Goal: Information Seeking & Learning: Learn about a topic

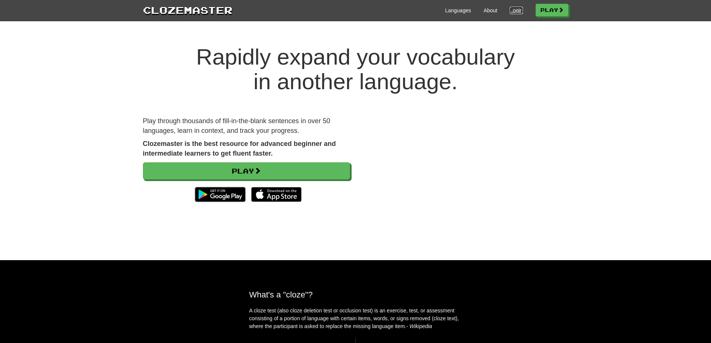
click at [515, 10] on link "Login" at bounding box center [516, 10] width 13 height 7
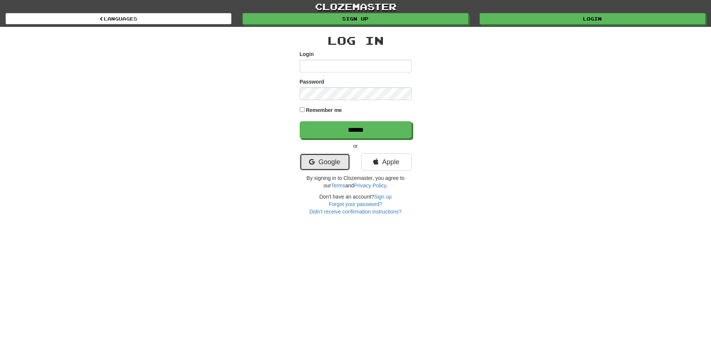
click at [337, 157] on link "Google" at bounding box center [325, 161] width 50 height 17
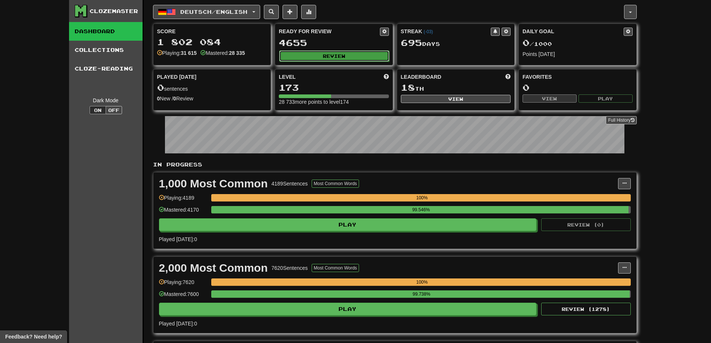
click at [348, 58] on button "Review" at bounding box center [334, 55] width 110 height 11
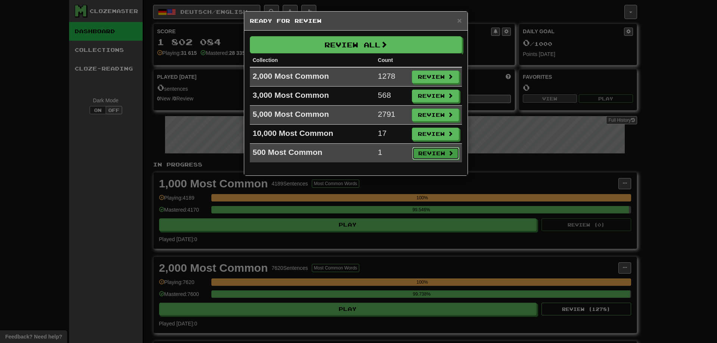
click at [425, 156] on button "Review" at bounding box center [435, 153] width 47 height 13
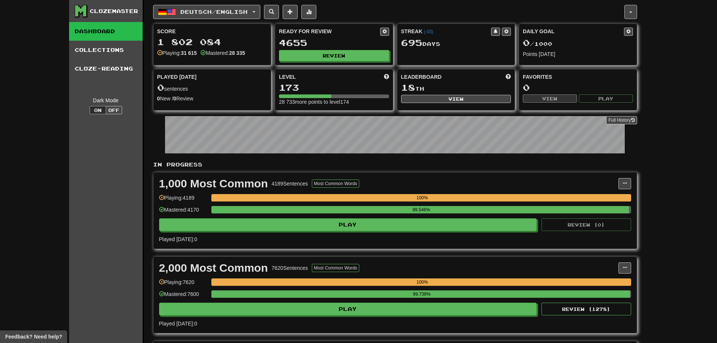
select select "********"
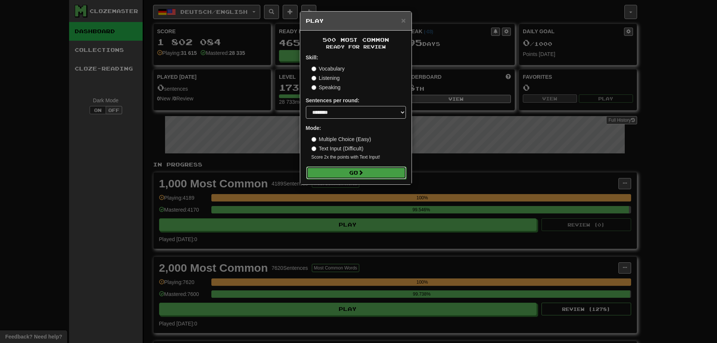
click at [355, 172] on button "Go" at bounding box center [356, 173] width 100 height 13
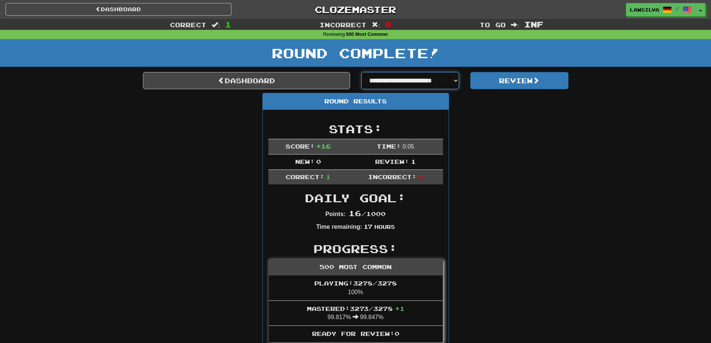
click at [404, 80] on select "**********" at bounding box center [410, 80] width 98 height 17
select select "**********"
click at [361, 72] on select "**********" at bounding box center [410, 80] width 98 height 17
select select "**********"
click at [519, 87] on button "Review" at bounding box center [519, 80] width 98 height 17
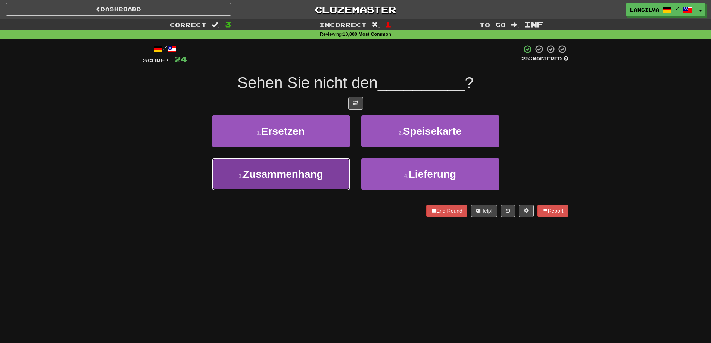
click at [251, 177] on span "Zusammenhang" at bounding box center [283, 174] width 80 height 12
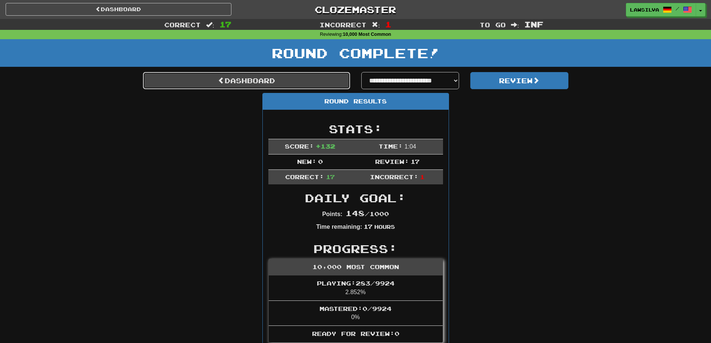
click at [244, 81] on link "Dashboard" at bounding box center [246, 80] width 207 height 17
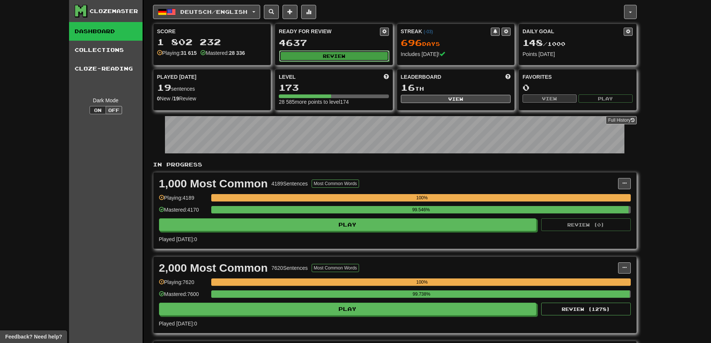
click at [327, 55] on button "Review" at bounding box center [334, 55] width 110 height 11
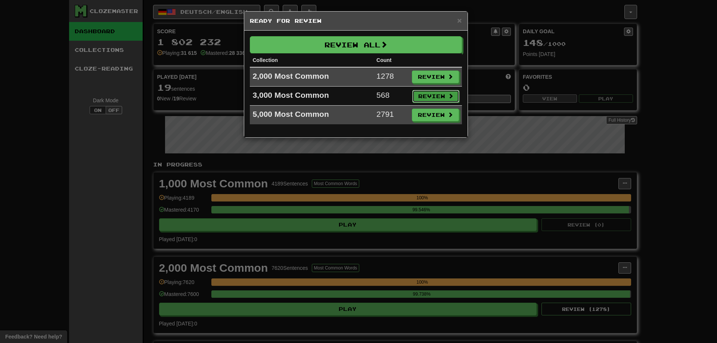
click at [430, 99] on button "Review" at bounding box center [435, 96] width 47 height 13
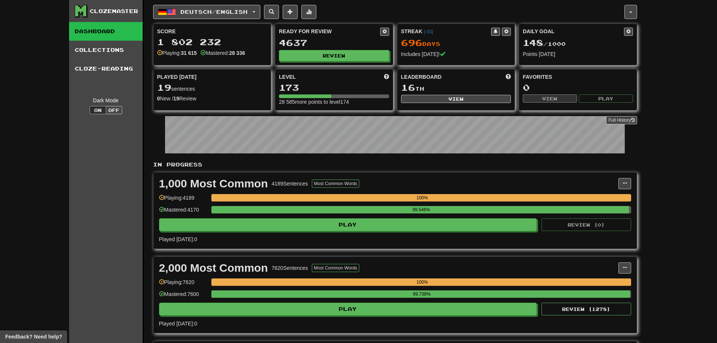
select select "********"
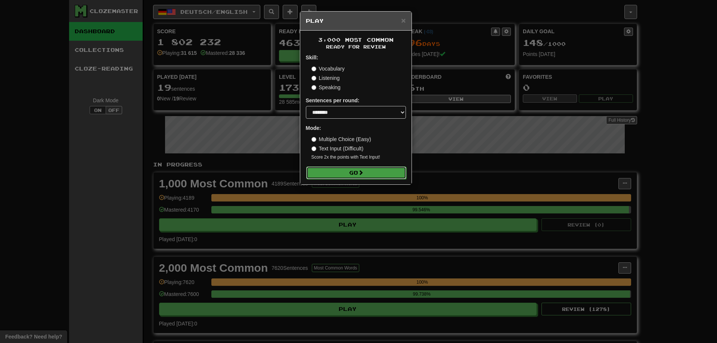
click at [349, 172] on button "Go" at bounding box center [356, 173] width 100 height 13
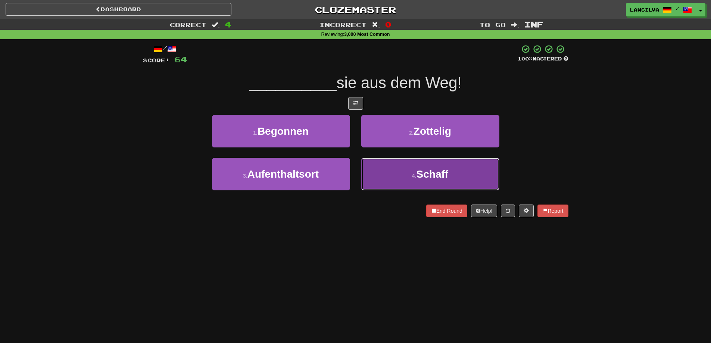
click at [393, 172] on button "4 . Schaff" at bounding box center [430, 174] width 138 height 32
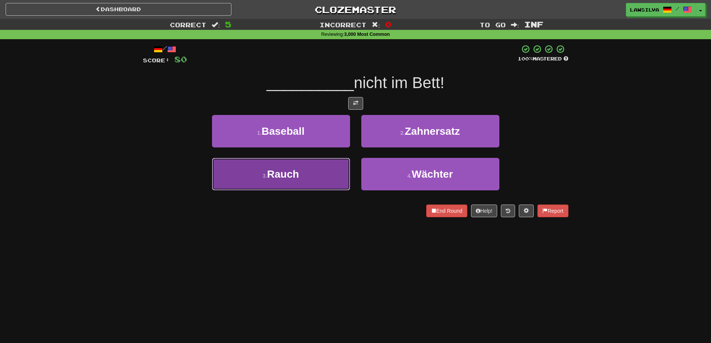
click at [343, 167] on button "3 . Rauch" at bounding box center [281, 174] width 138 height 32
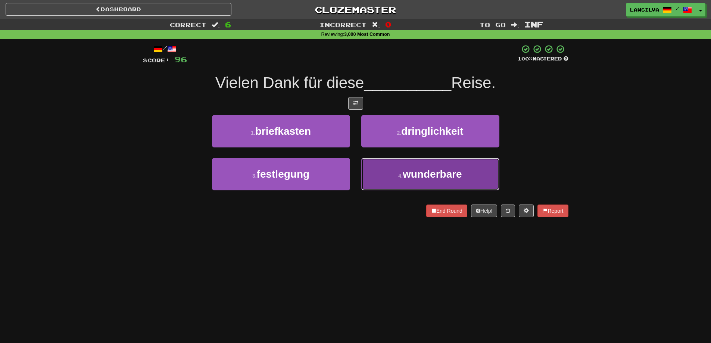
click at [386, 173] on button "4 . wunderbare" at bounding box center [430, 174] width 138 height 32
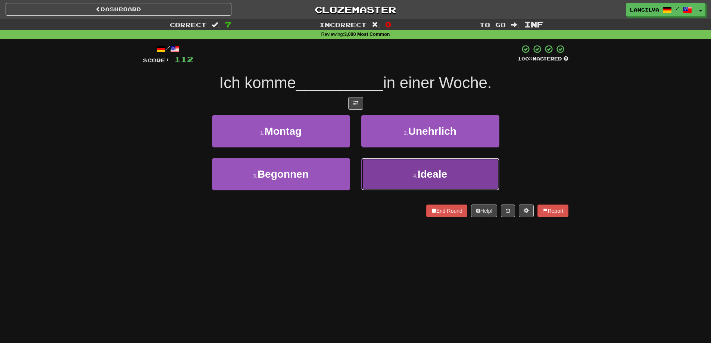
click at [398, 171] on button "4 . Ideale" at bounding box center [430, 174] width 138 height 32
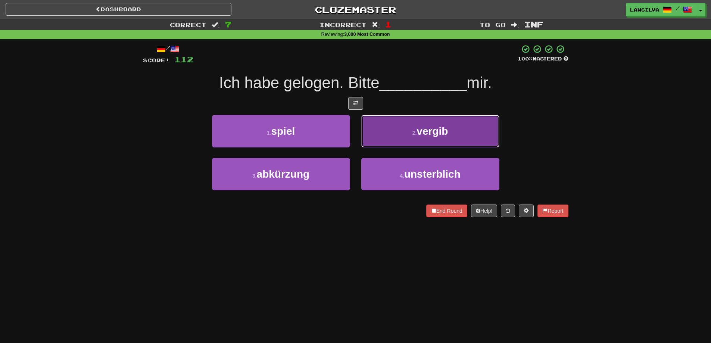
click at [400, 140] on button "2 . vergib" at bounding box center [430, 131] width 138 height 32
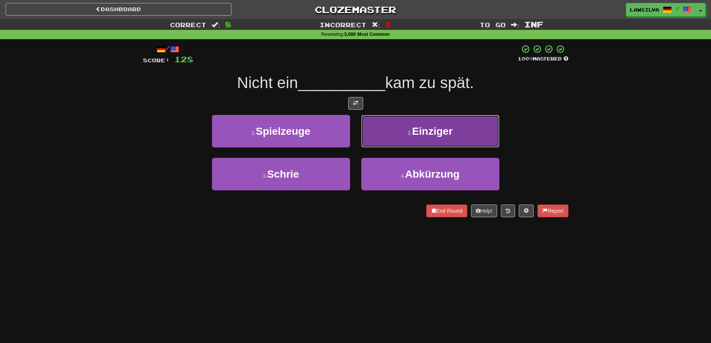
click at [395, 137] on button "2 . Einziger" at bounding box center [430, 131] width 138 height 32
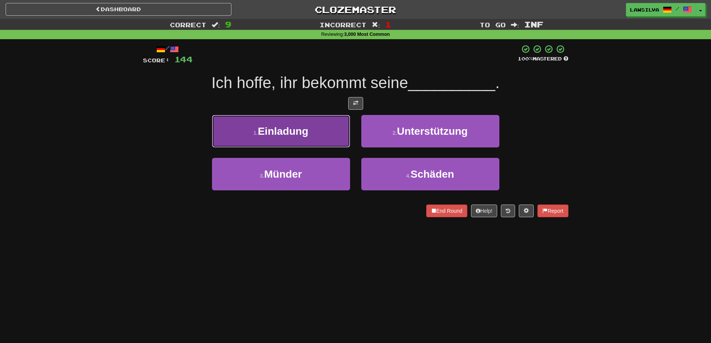
click at [301, 141] on button "1 . Einladung" at bounding box center [281, 131] width 138 height 32
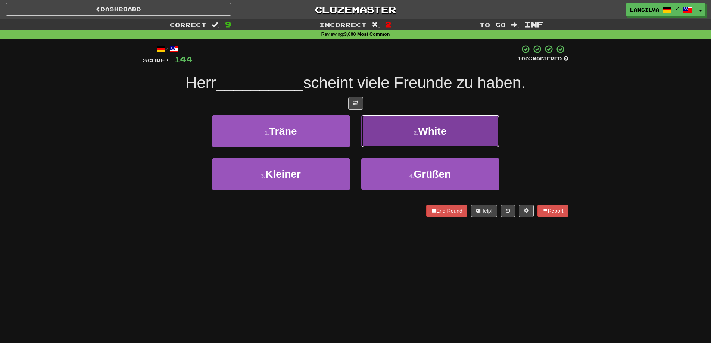
click at [377, 139] on button "2 . White" at bounding box center [430, 131] width 138 height 32
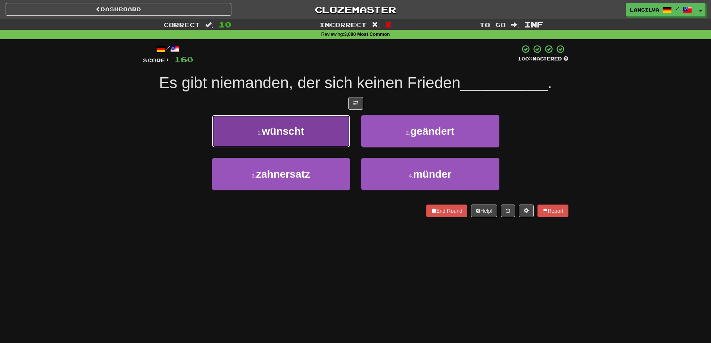
click at [312, 135] on button "1 . wünscht" at bounding box center [281, 131] width 138 height 32
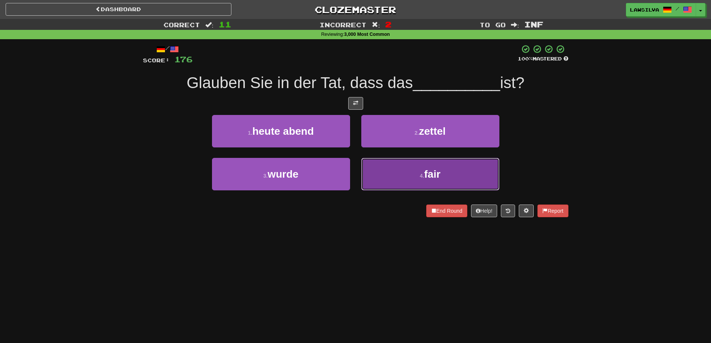
click at [406, 167] on button "4 . fair" at bounding box center [430, 174] width 138 height 32
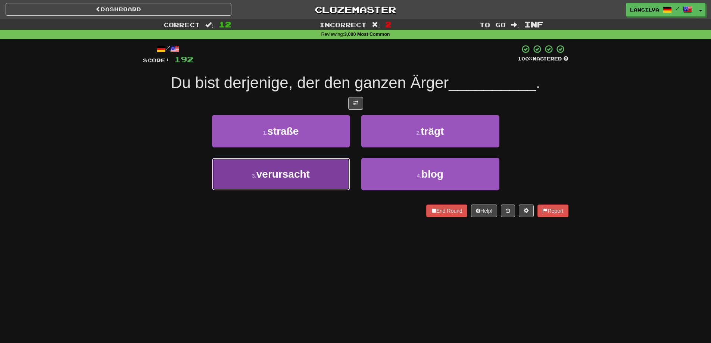
click at [312, 171] on button "3 . verursacht" at bounding box center [281, 174] width 138 height 32
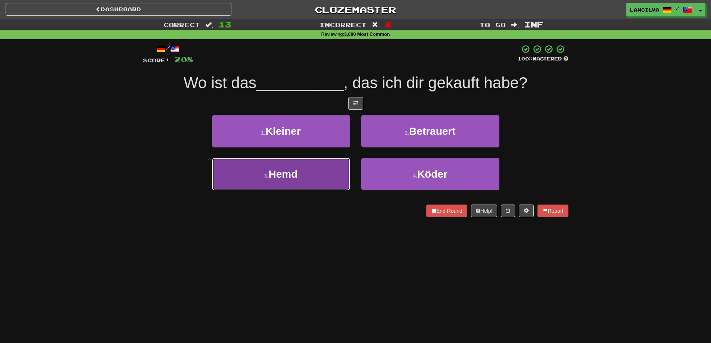
click at [318, 170] on button "3 . Hemd" at bounding box center [281, 174] width 138 height 32
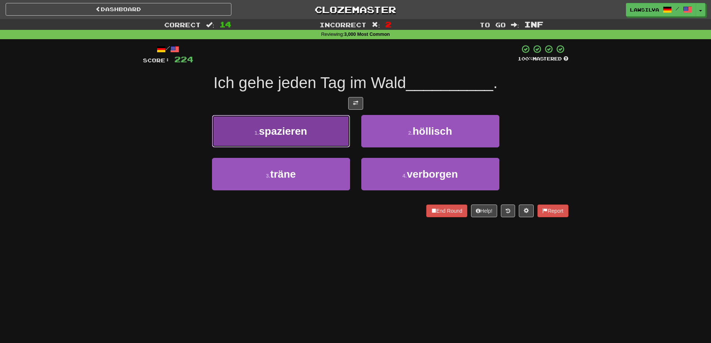
click at [287, 130] on span "spazieren" at bounding box center [283, 131] width 48 height 12
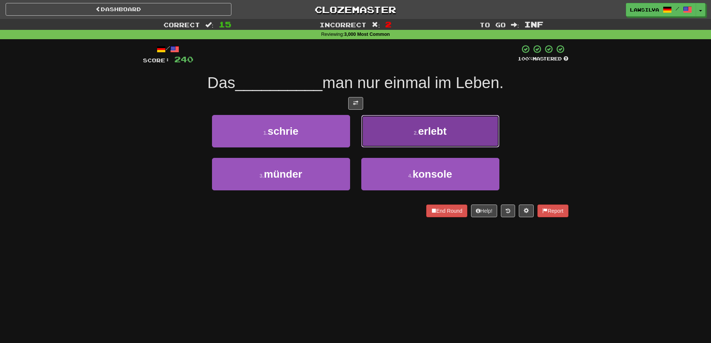
click at [383, 131] on button "2 . erlebt" at bounding box center [430, 131] width 138 height 32
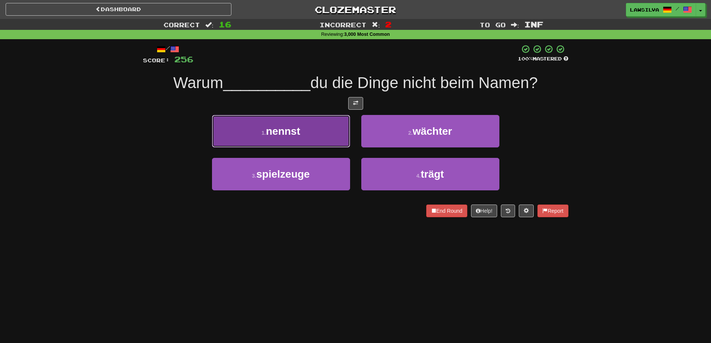
click at [307, 141] on button "1 . nennst" at bounding box center [281, 131] width 138 height 32
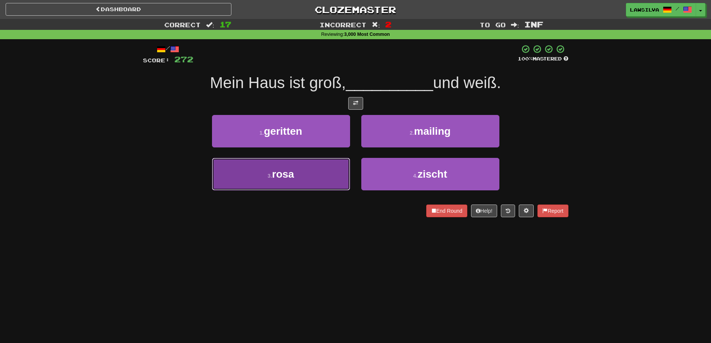
click at [271, 178] on small "3 ." at bounding box center [270, 176] width 4 height 6
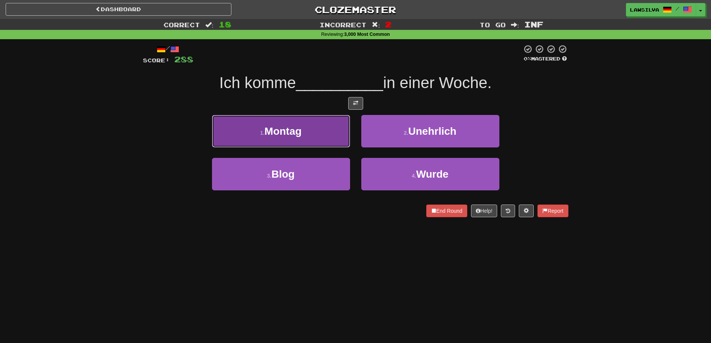
click at [322, 127] on button "1 . Montag" at bounding box center [281, 131] width 138 height 32
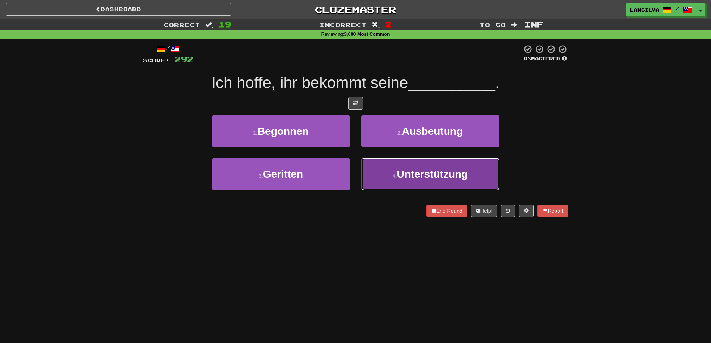
click at [401, 172] on span "Unterstützung" at bounding box center [432, 174] width 71 height 12
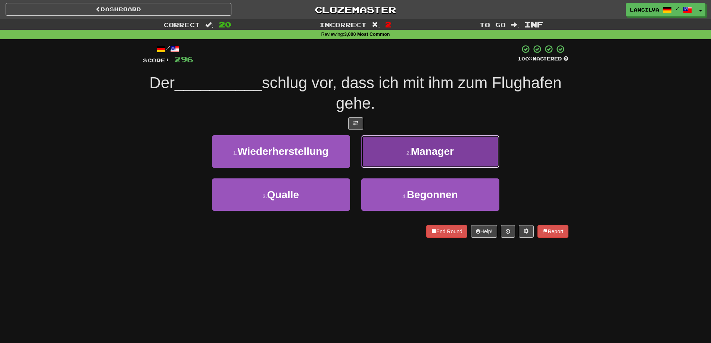
click at [414, 159] on button "2 . Manager" at bounding box center [430, 151] width 138 height 32
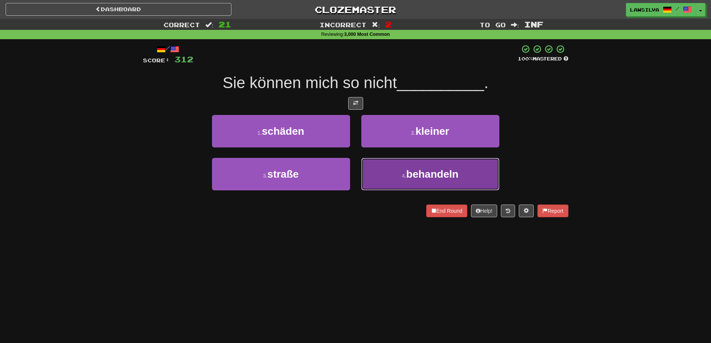
click at [395, 164] on button "4 . behandeln" at bounding box center [430, 174] width 138 height 32
click at [372, 174] on button "4 . Holz" at bounding box center [430, 174] width 138 height 32
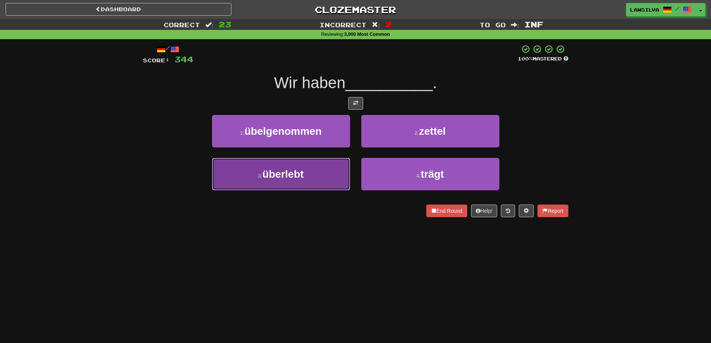
click at [296, 169] on span "überlebt" at bounding box center [282, 174] width 41 height 12
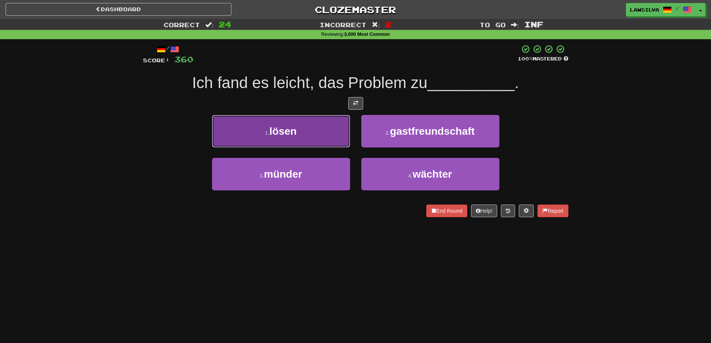
click at [304, 132] on button "1 . lösen" at bounding box center [281, 131] width 138 height 32
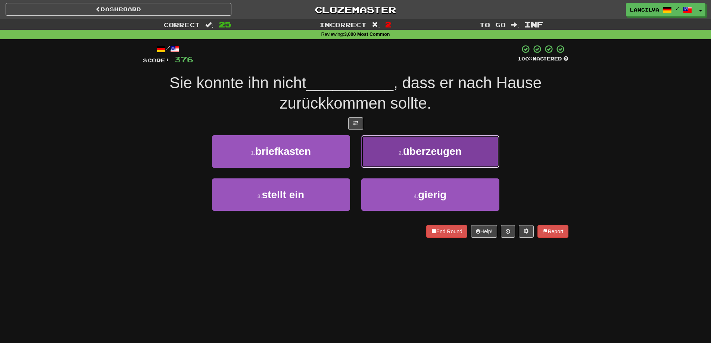
click at [402, 156] on small "2 ." at bounding box center [401, 153] width 4 height 6
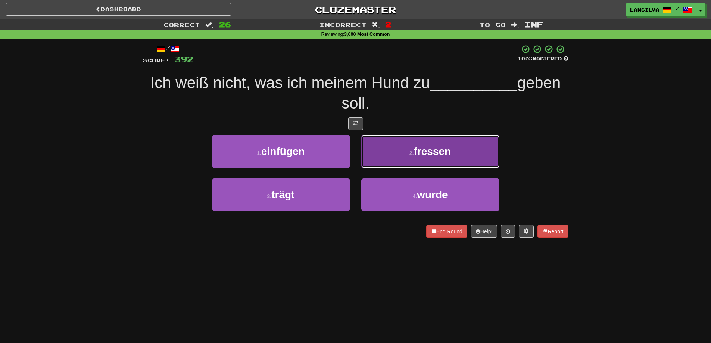
click at [398, 163] on button "2 . fressen" at bounding box center [430, 151] width 138 height 32
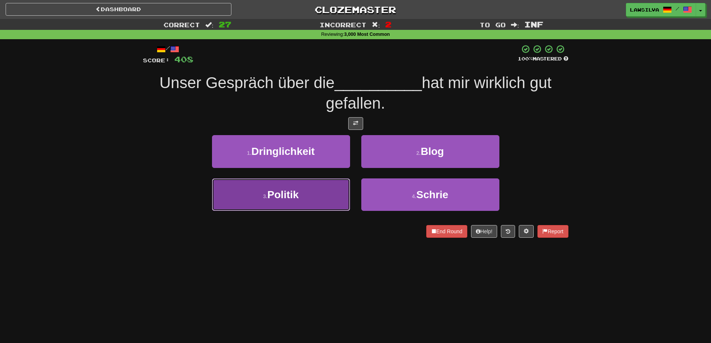
click at [320, 200] on button "3 . Politik" at bounding box center [281, 194] width 138 height 32
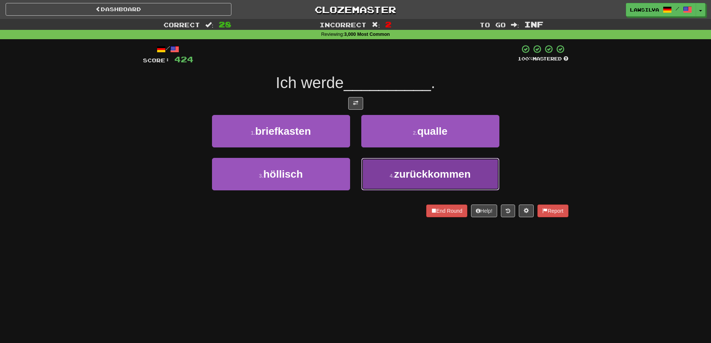
click at [379, 167] on button "4 . zurückkommen" at bounding box center [430, 174] width 138 height 32
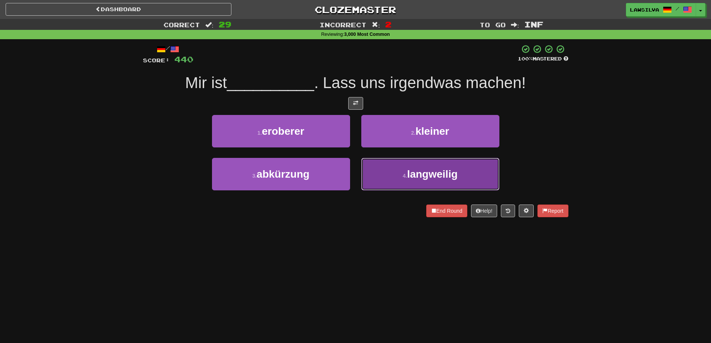
click at [405, 181] on button "4 . langweilig" at bounding box center [430, 174] width 138 height 32
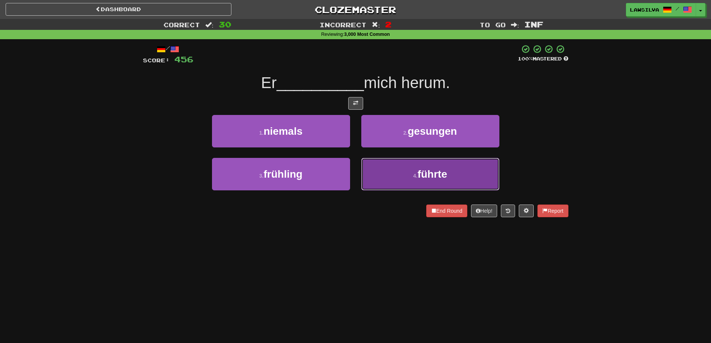
click at [388, 168] on button "4 . führte" at bounding box center [430, 174] width 138 height 32
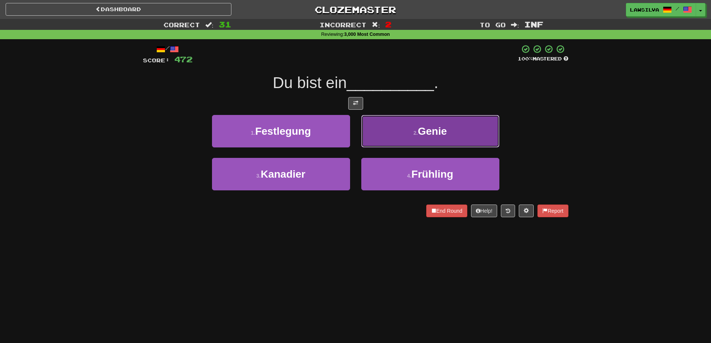
click at [405, 134] on button "2 . Genie" at bounding box center [430, 131] width 138 height 32
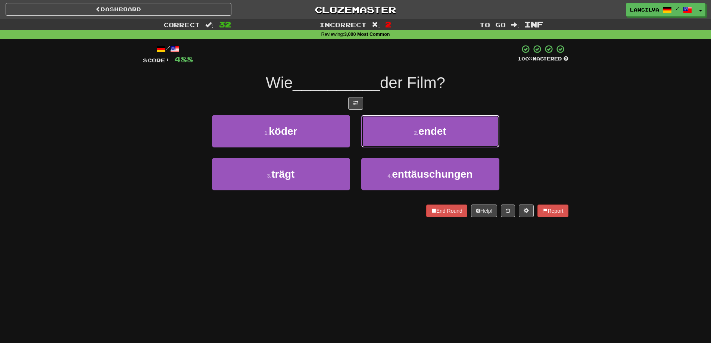
click at [403, 134] on button "2 . endet" at bounding box center [430, 131] width 138 height 32
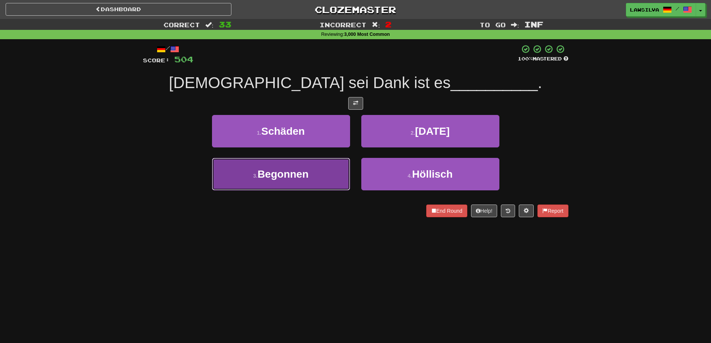
click at [311, 179] on button "3 . Begonnen" at bounding box center [281, 174] width 138 height 32
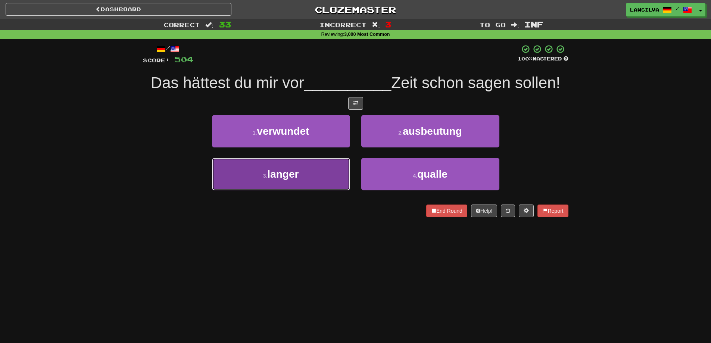
click at [332, 181] on button "3 . langer" at bounding box center [281, 174] width 138 height 32
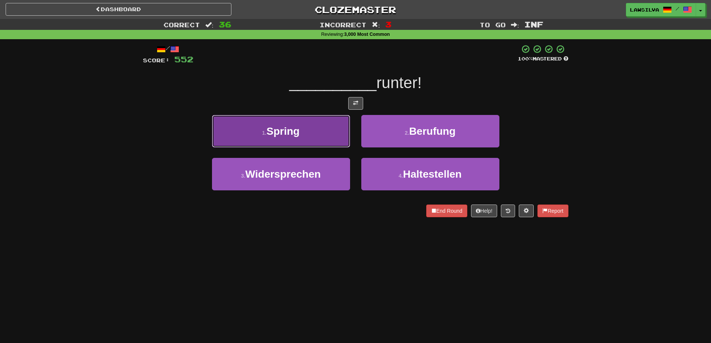
click at [321, 131] on button "1 . Spring" at bounding box center [281, 131] width 138 height 32
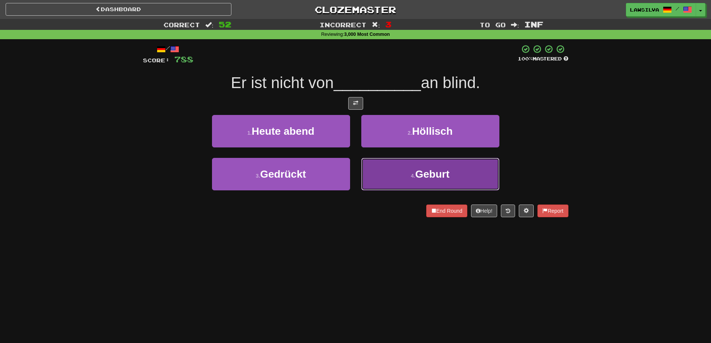
click at [376, 169] on button "4 . Geburt" at bounding box center [430, 174] width 138 height 32
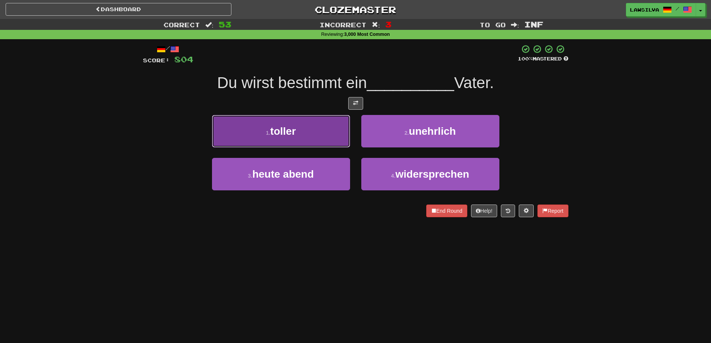
click at [321, 139] on button "1 . toller" at bounding box center [281, 131] width 138 height 32
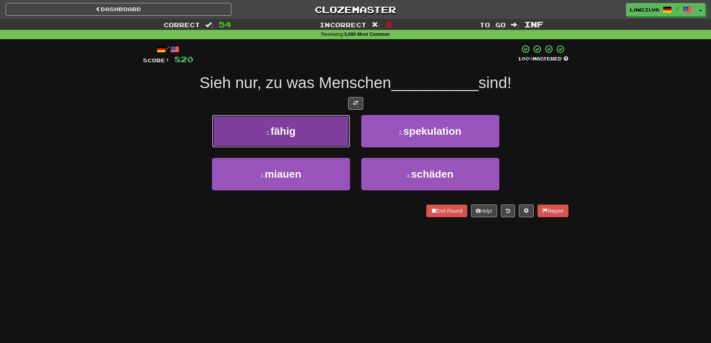
click at [314, 134] on button "1 . fähig" at bounding box center [281, 131] width 138 height 32
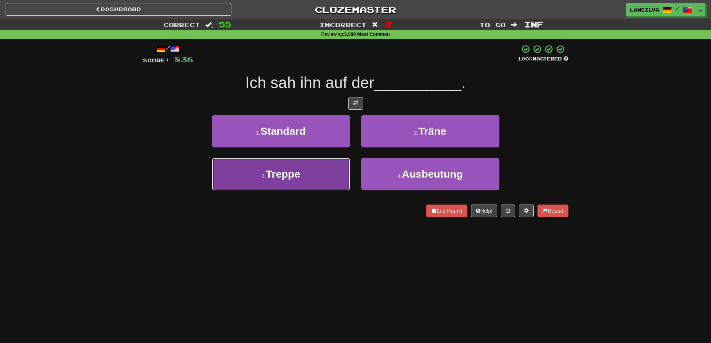
click at [304, 183] on button "3 . Treppe" at bounding box center [281, 174] width 138 height 32
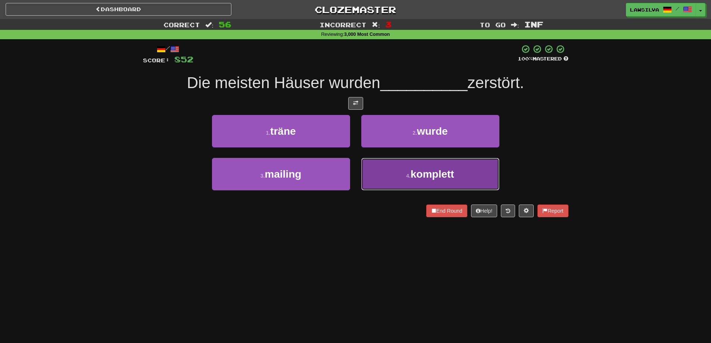
click at [407, 167] on button "4 . komplett" at bounding box center [430, 174] width 138 height 32
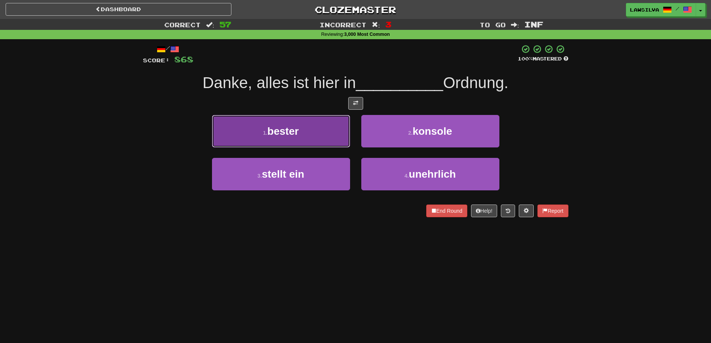
click at [296, 133] on span "bester" at bounding box center [282, 131] width 31 height 12
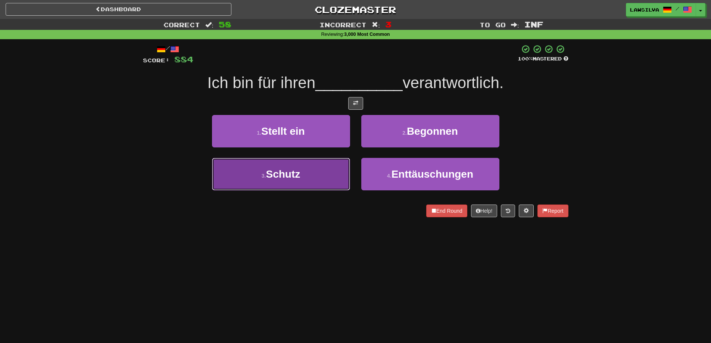
click at [322, 179] on button "3 . Schutz" at bounding box center [281, 174] width 138 height 32
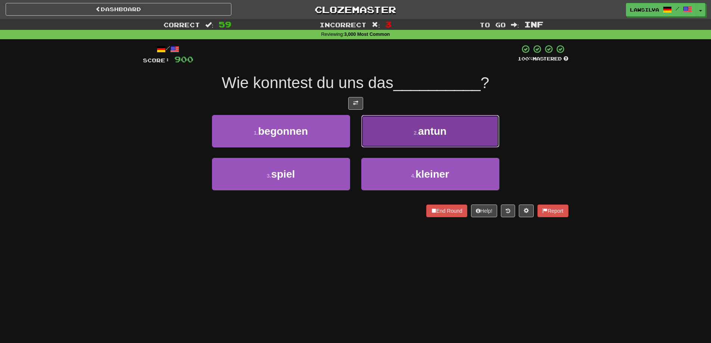
click at [395, 124] on button "2 . antun" at bounding box center [430, 131] width 138 height 32
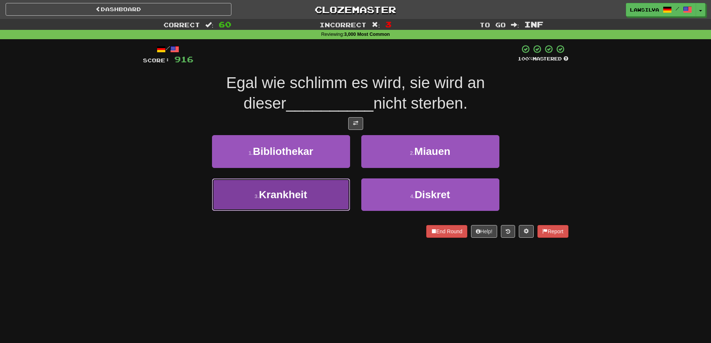
click at [283, 193] on span "Krankheit" at bounding box center [283, 195] width 48 height 12
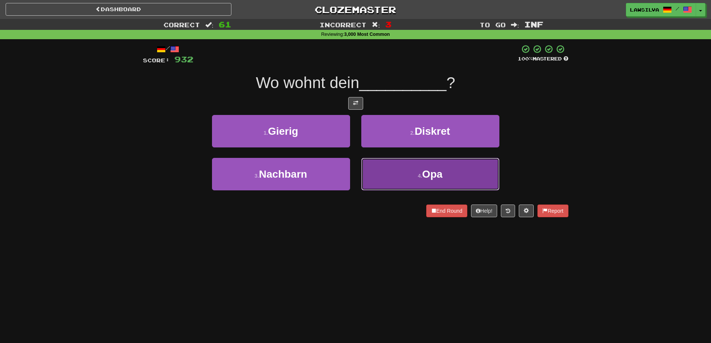
click at [415, 171] on button "4 . Opa" at bounding box center [430, 174] width 138 height 32
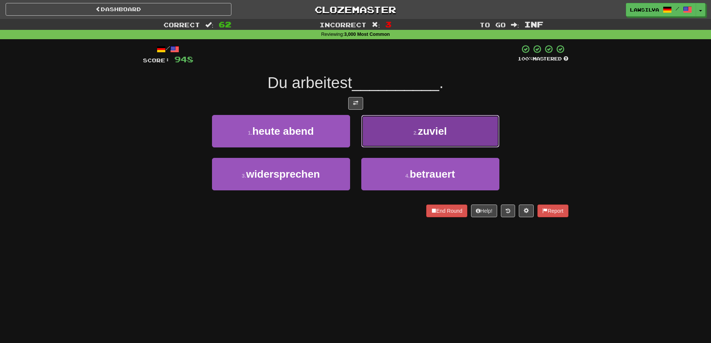
click at [407, 131] on button "2 . zuviel" at bounding box center [430, 131] width 138 height 32
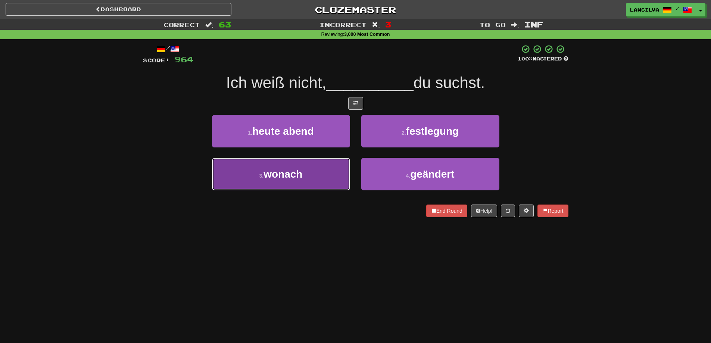
click at [274, 174] on span "wonach" at bounding box center [283, 174] width 39 height 12
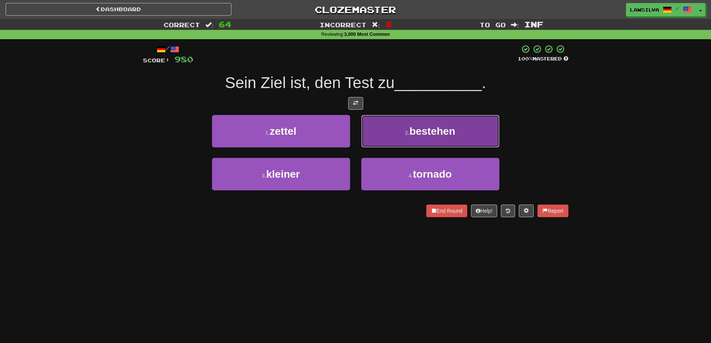
click at [401, 144] on button "2 . bestehen" at bounding box center [430, 131] width 138 height 32
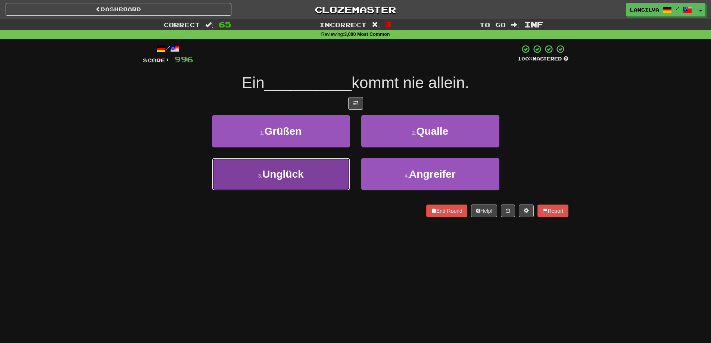
click at [284, 177] on span "Unglück" at bounding box center [282, 174] width 41 height 12
click at [315, 178] on button "3 . geil" at bounding box center [281, 174] width 138 height 32
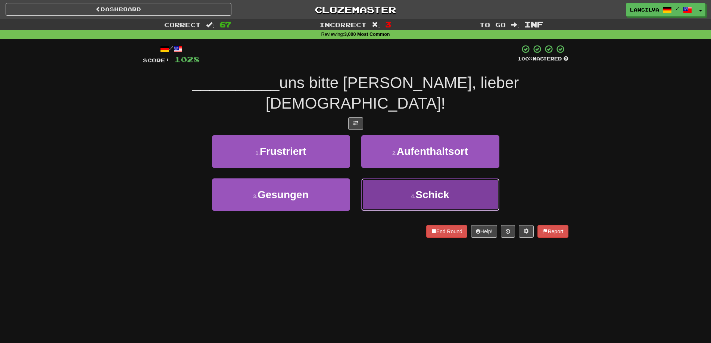
click at [388, 178] on button "4 . Schick" at bounding box center [430, 194] width 138 height 32
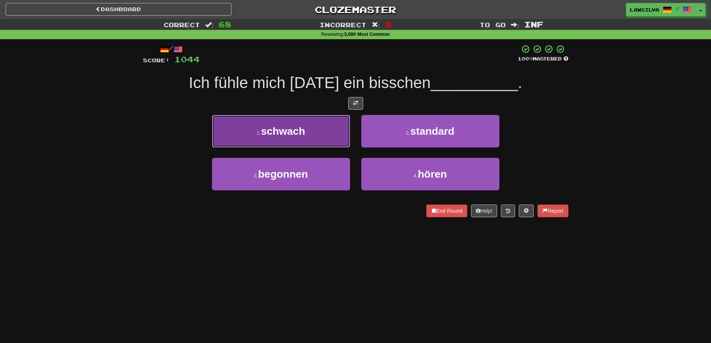
click at [295, 134] on span "schwach" at bounding box center [283, 131] width 44 height 12
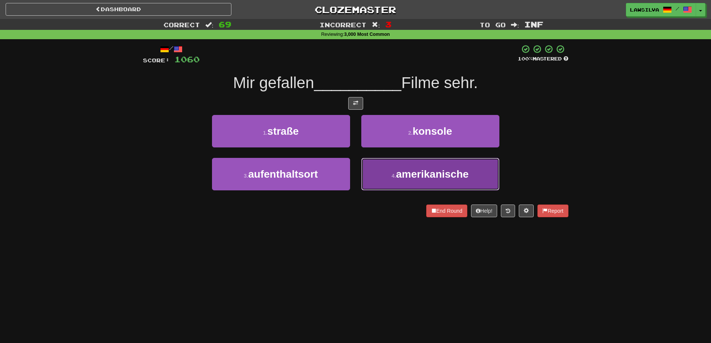
click at [421, 170] on span "amerikanische" at bounding box center [432, 174] width 73 height 12
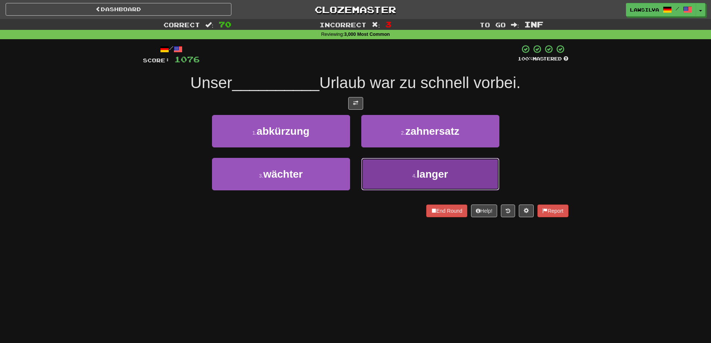
click at [427, 172] on span "langer" at bounding box center [432, 174] width 31 height 12
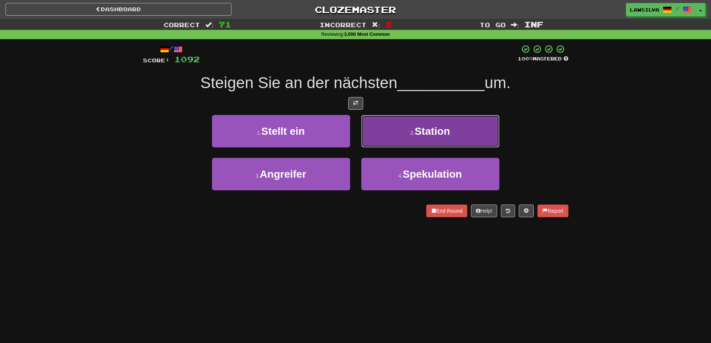
click at [407, 135] on button "2 . Station" at bounding box center [430, 131] width 138 height 32
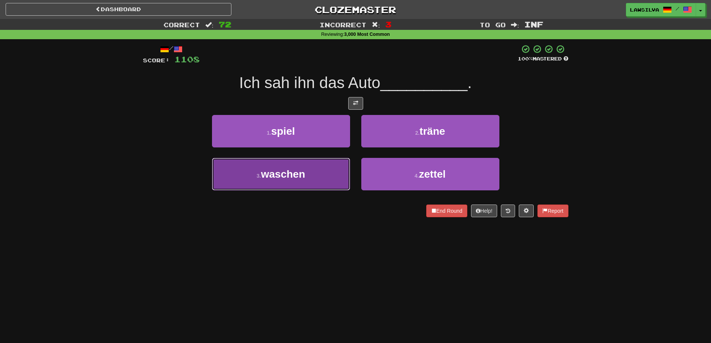
click at [285, 167] on button "3 . waschen" at bounding box center [281, 174] width 138 height 32
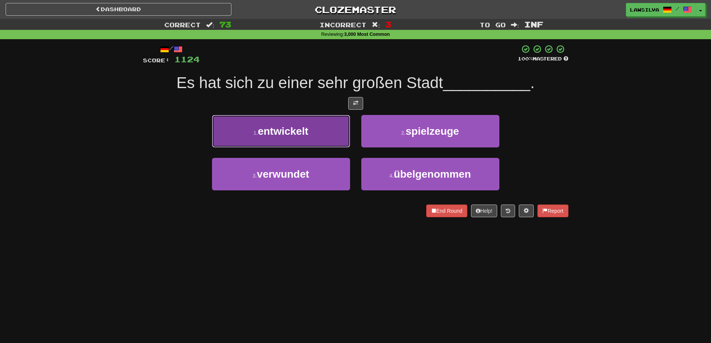
click at [304, 131] on span "entwickelt" at bounding box center [283, 131] width 50 height 12
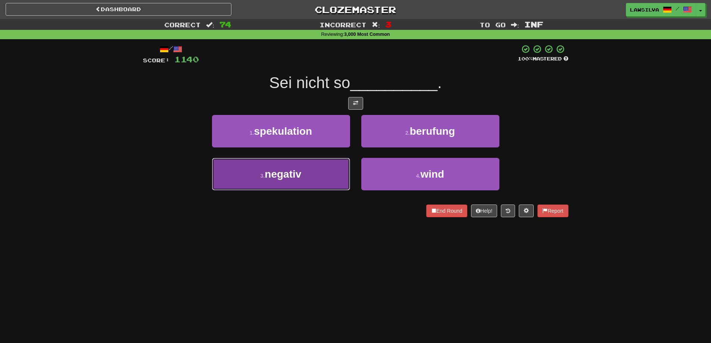
click at [319, 175] on button "3 . negativ" at bounding box center [281, 174] width 138 height 32
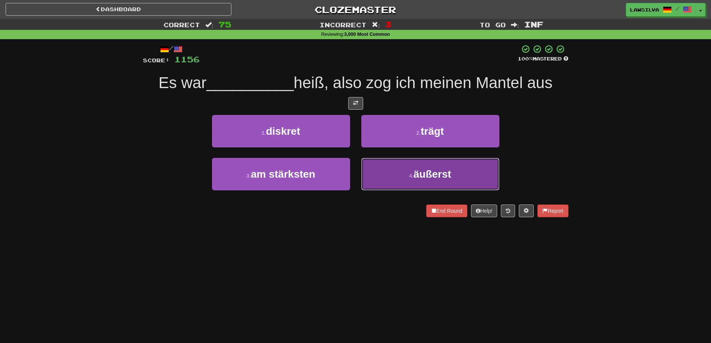
click at [419, 165] on button "4 . äußerst" at bounding box center [430, 174] width 138 height 32
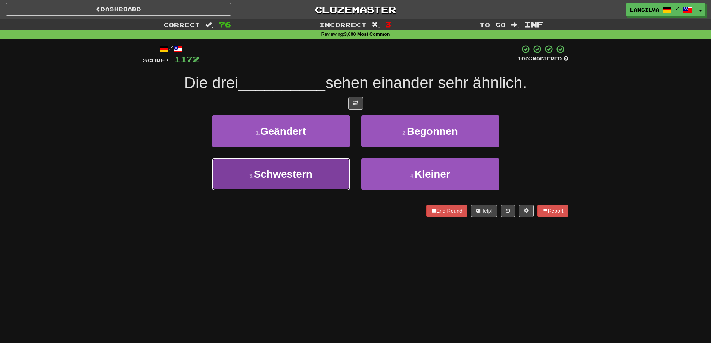
click at [328, 177] on button "3 . Schwestern" at bounding box center [281, 174] width 138 height 32
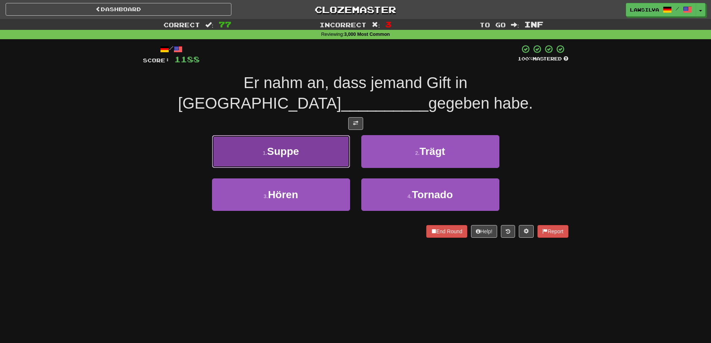
click at [308, 158] on button "1 . Suppe" at bounding box center [281, 151] width 138 height 32
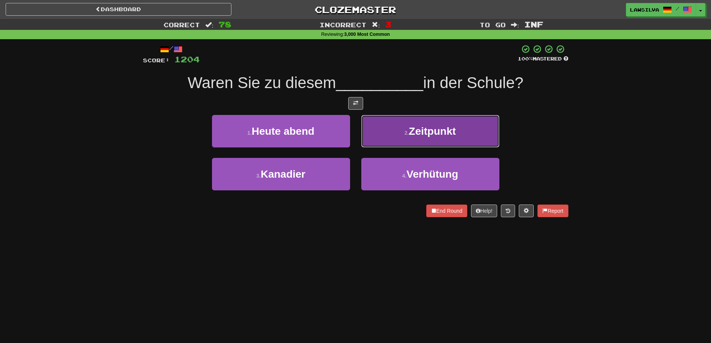
click at [433, 133] on span "Zeitpunkt" at bounding box center [432, 131] width 47 height 12
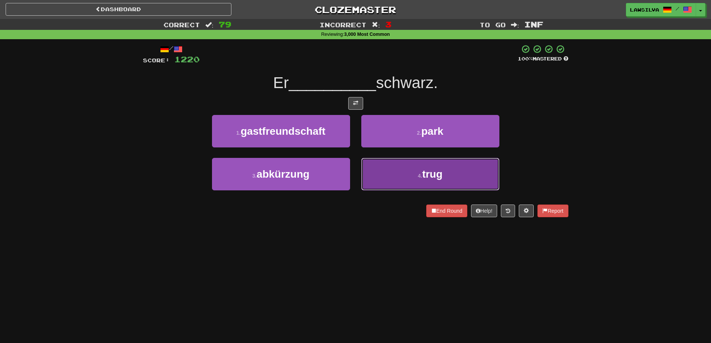
click at [426, 160] on button "4 . trug" at bounding box center [430, 174] width 138 height 32
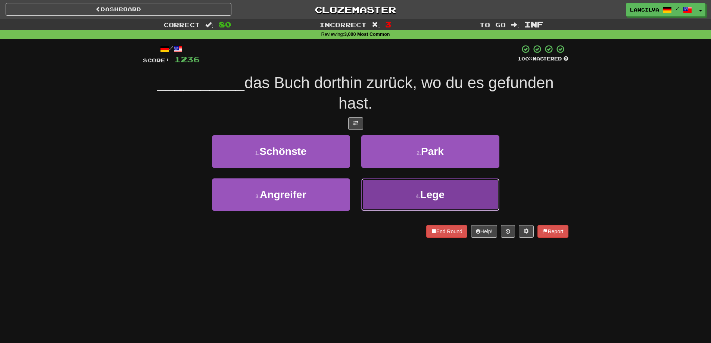
click at [425, 190] on span "Lege" at bounding box center [432, 195] width 24 height 12
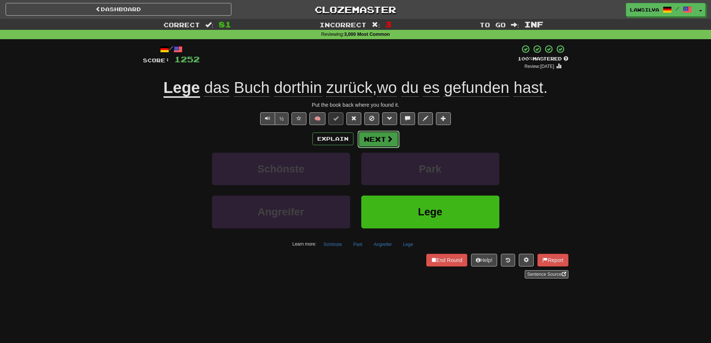
click at [373, 139] on button "Next" at bounding box center [379, 139] width 42 height 17
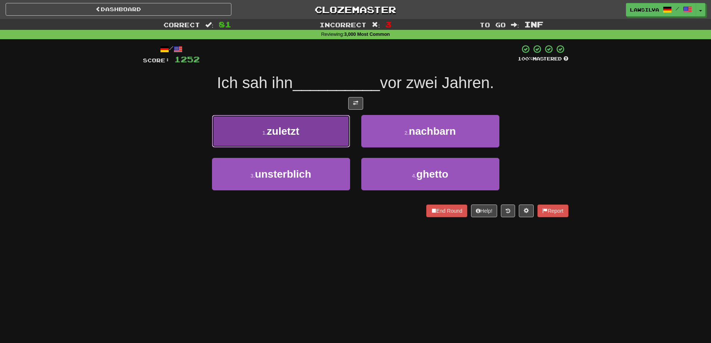
click at [296, 136] on span "zuletzt" at bounding box center [283, 131] width 32 height 12
click at [327, 139] on button "1 . hübsches" at bounding box center [281, 131] width 138 height 32
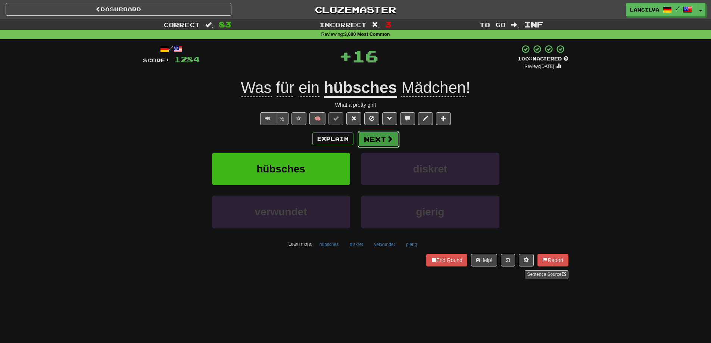
click at [374, 138] on button "Next" at bounding box center [379, 139] width 42 height 17
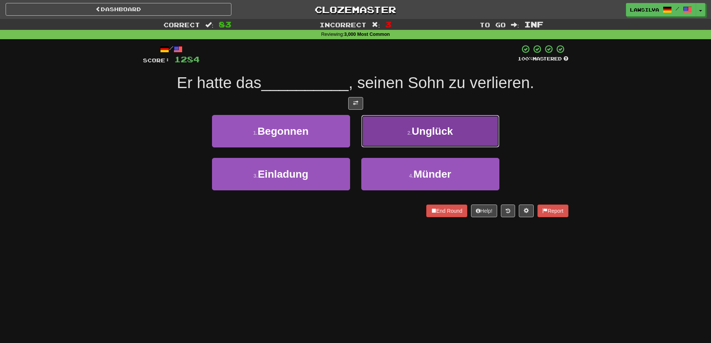
click at [473, 119] on button "2 . Unglück" at bounding box center [430, 131] width 138 height 32
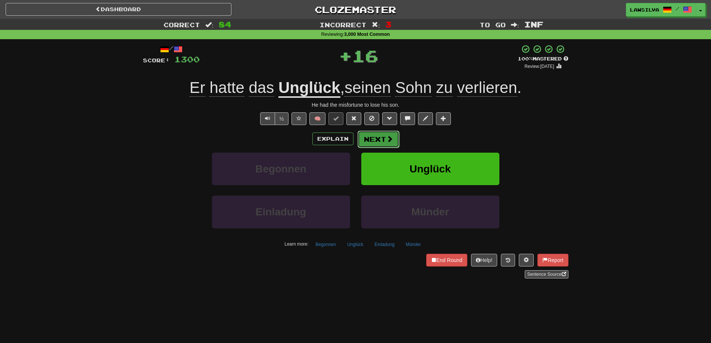
click at [366, 143] on button "Next" at bounding box center [379, 139] width 42 height 17
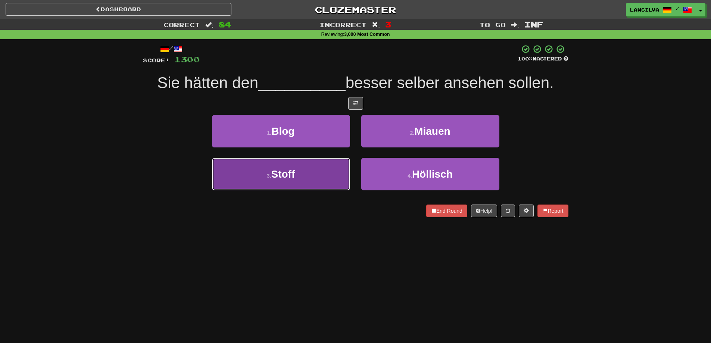
click at [330, 178] on button "3 . Stoff" at bounding box center [281, 174] width 138 height 32
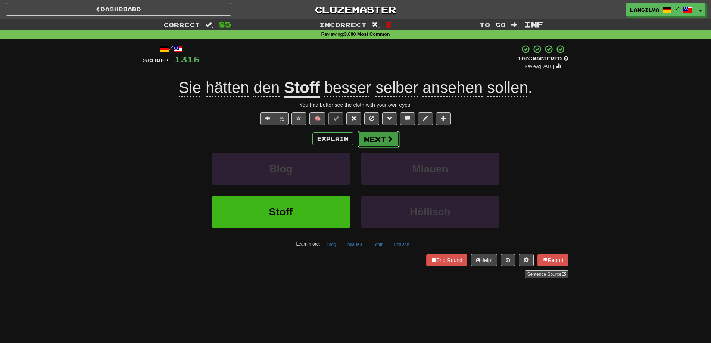
click at [384, 145] on button "Next" at bounding box center [379, 139] width 42 height 17
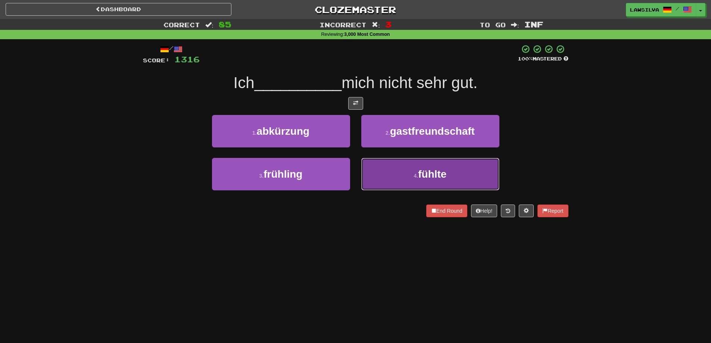
click at [397, 168] on button "4 . fühlte" at bounding box center [430, 174] width 138 height 32
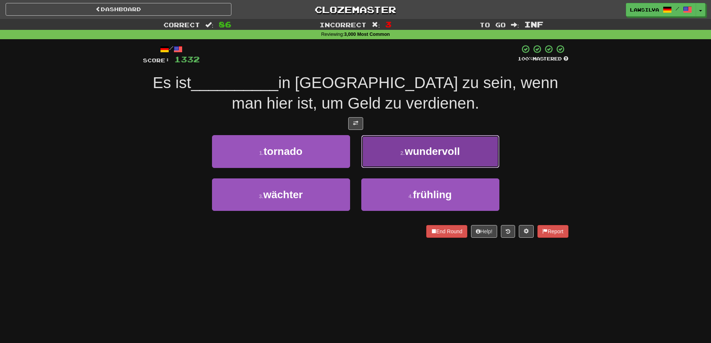
click at [401, 154] on small "2 ." at bounding box center [403, 153] width 4 height 6
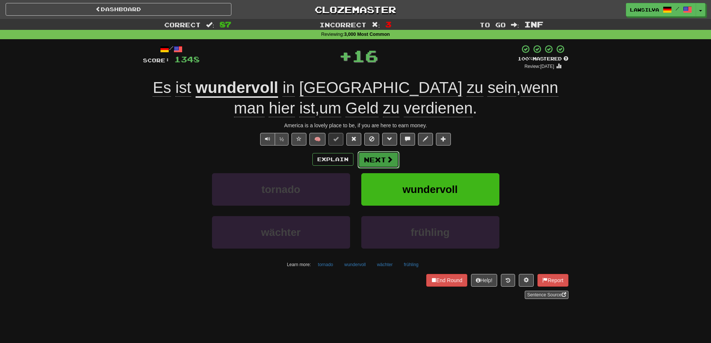
click at [386, 157] on span at bounding box center [389, 159] width 7 height 7
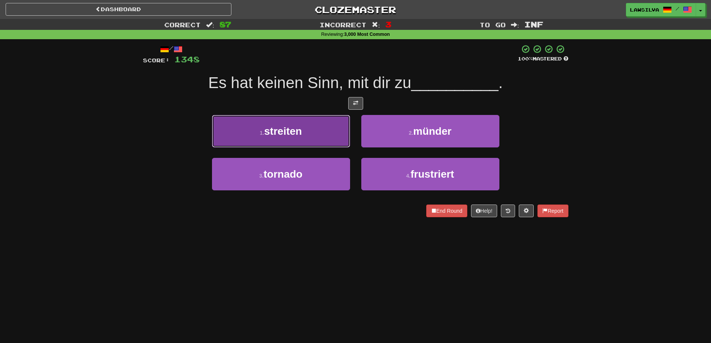
click at [308, 130] on button "1 . streiten" at bounding box center [281, 131] width 138 height 32
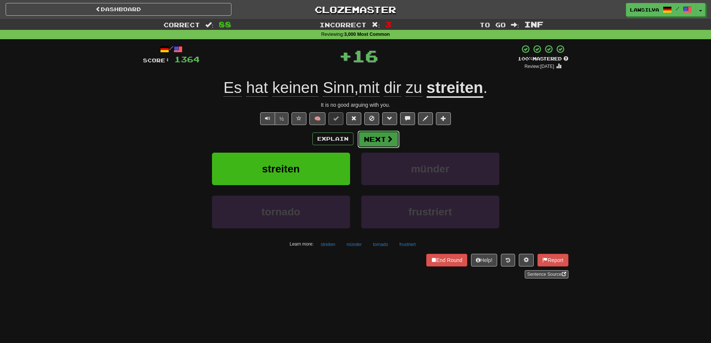
click at [386, 142] on span at bounding box center [389, 139] width 7 height 7
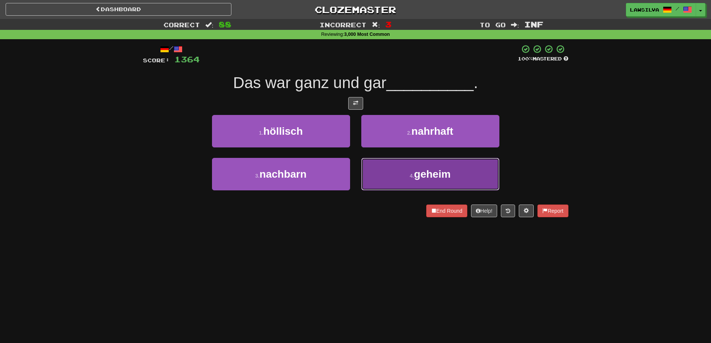
click at [408, 174] on button "4 . geheim" at bounding box center [430, 174] width 138 height 32
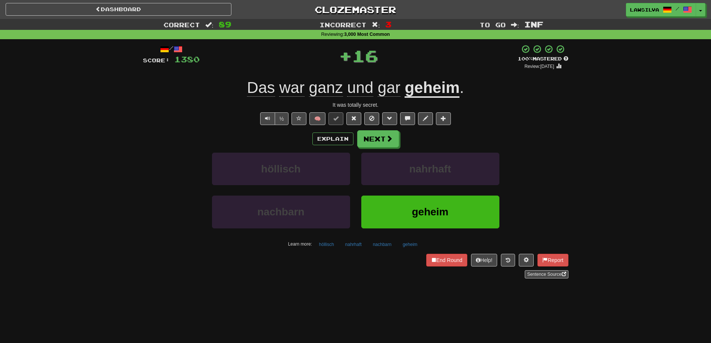
click at [379, 149] on div "Explain Next höllisch nahrhaft nachbarn geheim Learn more: höllisch nahrhaft na…" at bounding box center [356, 190] width 426 height 120
click at [380, 144] on button "Next" at bounding box center [379, 139] width 42 height 17
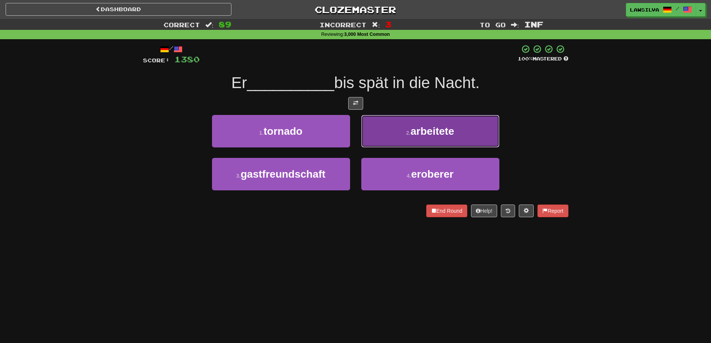
click at [417, 130] on span "arbeitete" at bounding box center [433, 131] width 44 height 12
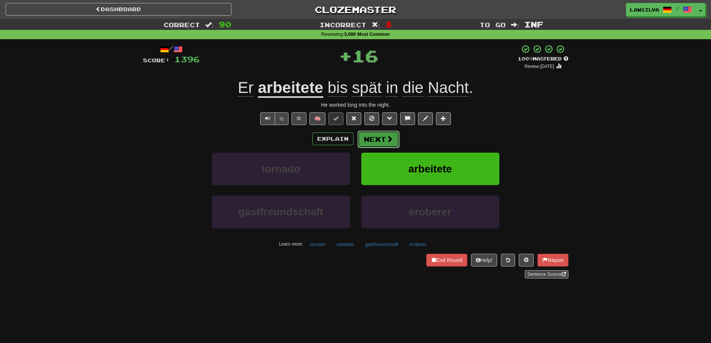
click at [379, 139] on button "Next" at bounding box center [379, 139] width 42 height 17
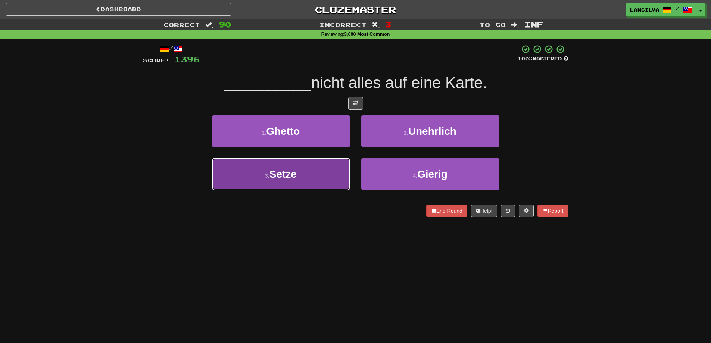
click at [326, 177] on button "3 . Setze" at bounding box center [281, 174] width 138 height 32
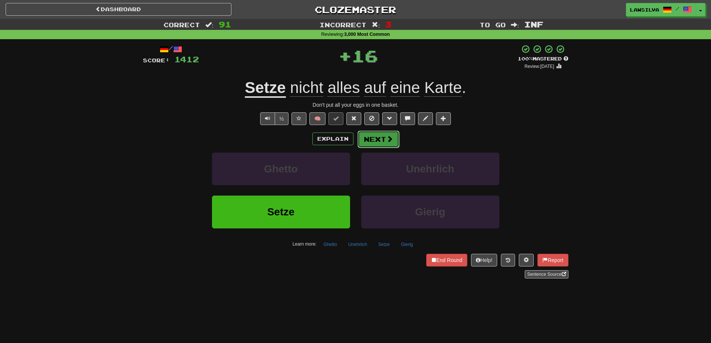
click at [378, 142] on button "Next" at bounding box center [379, 139] width 42 height 17
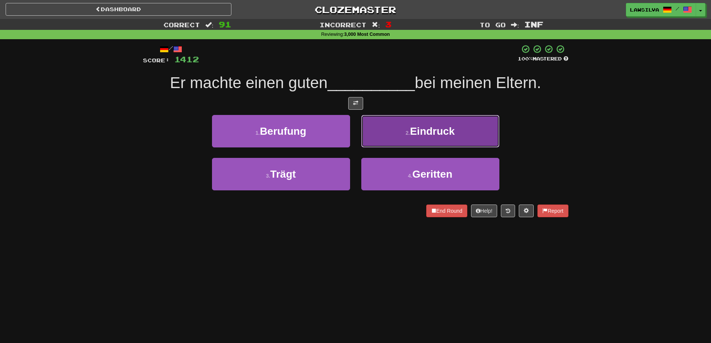
click at [462, 143] on button "2 . Eindruck" at bounding box center [430, 131] width 138 height 32
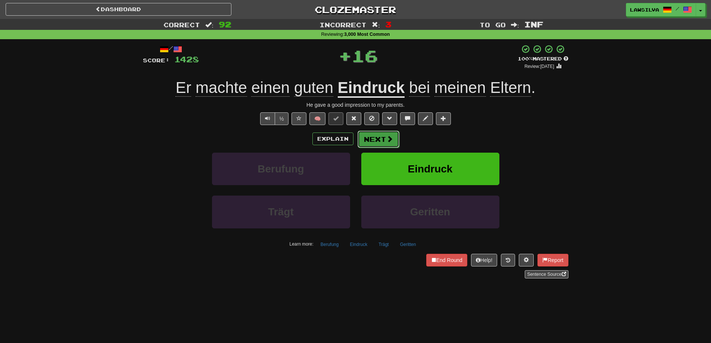
click at [381, 133] on button "Next" at bounding box center [379, 139] width 42 height 17
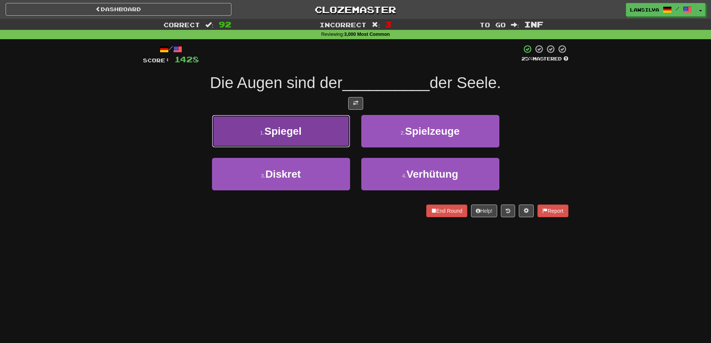
click at [317, 137] on button "1 . Spiegel" at bounding box center [281, 131] width 138 height 32
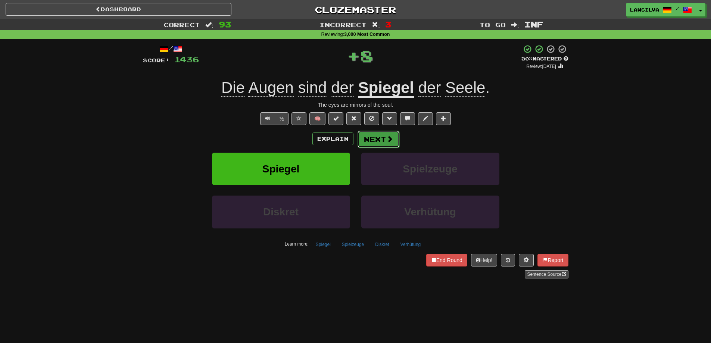
click at [389, 140] on span at bounding box center [389, 139] width 7 height 7
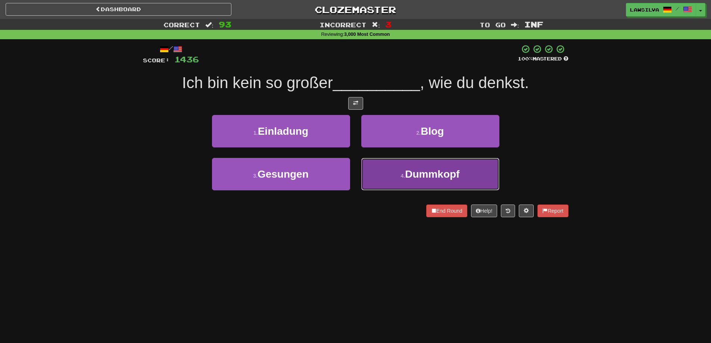
click at [386, 170] on button "4 . Dummkopf" at bounding box center [430, 174] width 138 height 32
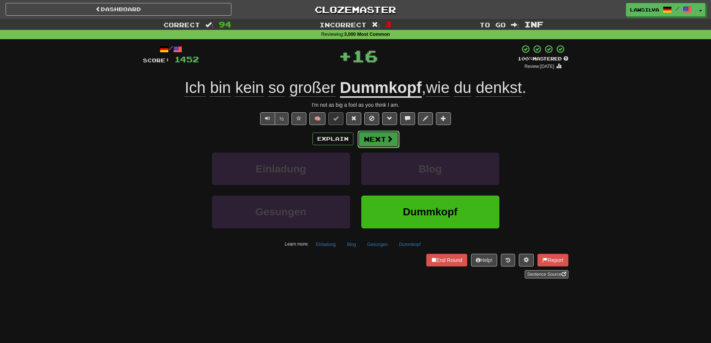
click at [374, 143] on button "Next" at bounding box center [379, 139] width 42 height 17
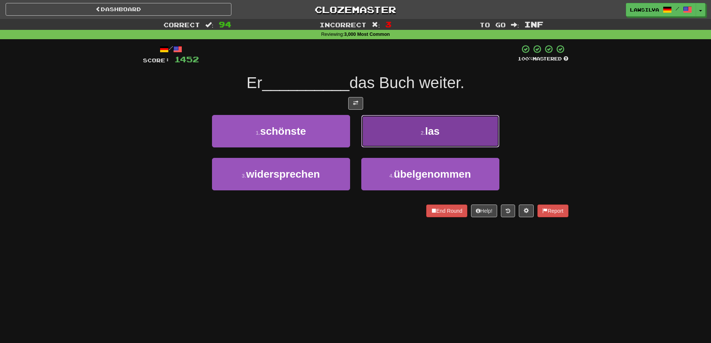
click at [399, 142] on button "2 . las" at bounding box center [430, 131] width 138 height 32
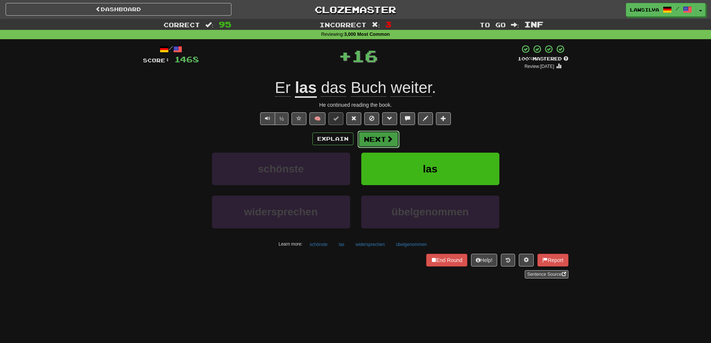
click at [394, 140] on button "Next" at bounding box center [379, 139] width 42 height 17
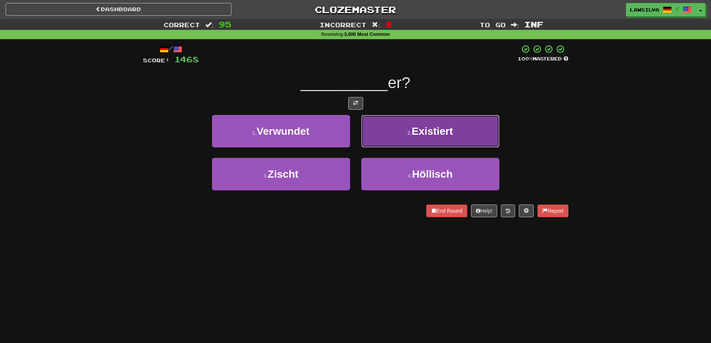
click at [410, 133] on small "2 ." at bounding box center [409, 133] width 4 height 6
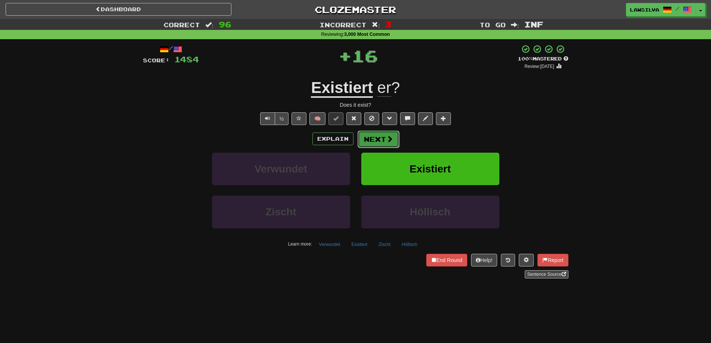
click at [383, 143] on button "Next" at bounding box center [379, 139] width 42 height 17
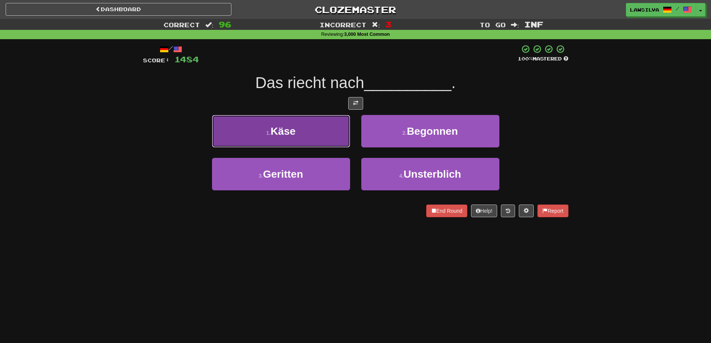
click at [310, 139] on button "1 . Käse" at bounding box center [281, 131] width 138 height 32
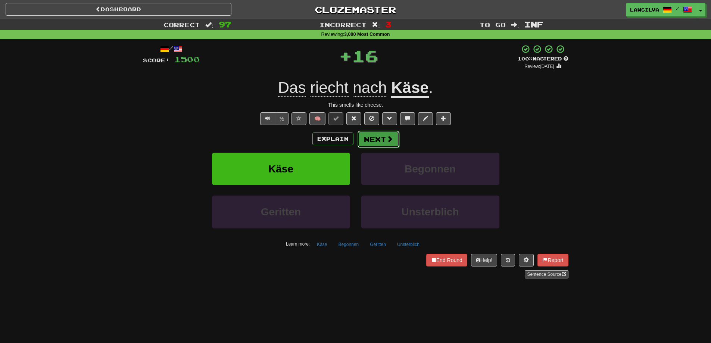
click at [380, 144] on button "Next" at bounding box center [379, 139] width 42 height 17
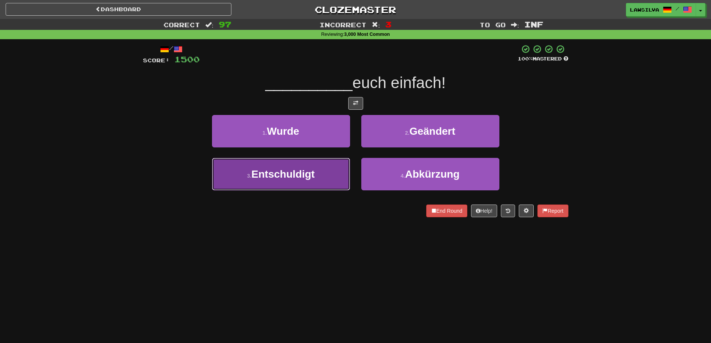
click at [333, 173] on button "3 . Entschuldigt" at bounding box center [281, 174] width 138 height 32
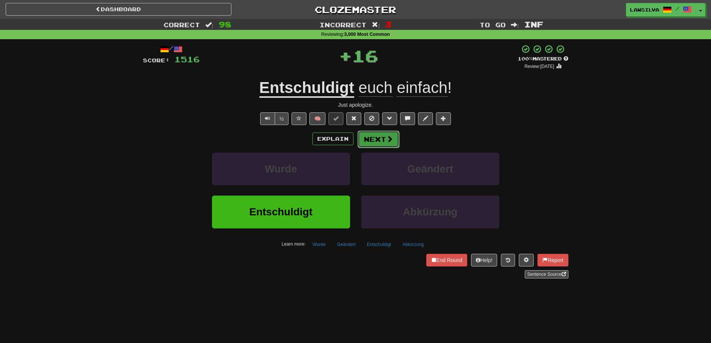
click at [382, 141] on button "Next" at bounding box center [379, 139] width 42 height 17
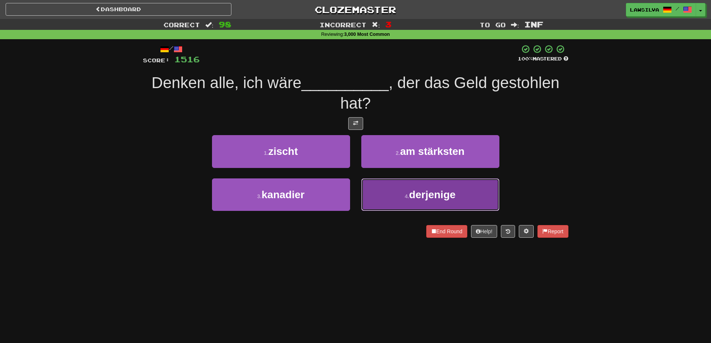
click at [402, 199] on button "4 . derjenige" at bounding box center [430, 194] width 138 height 32
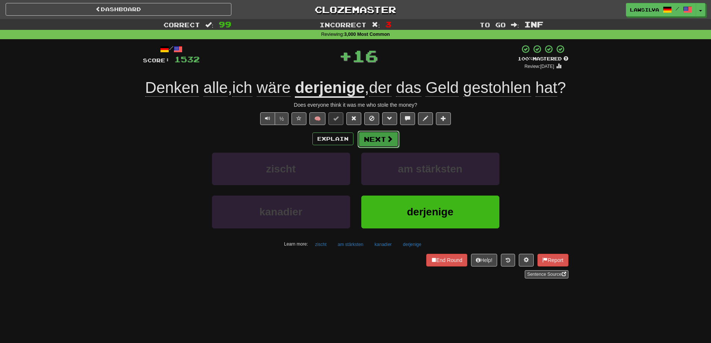
click at [389, 148] on button "Next" at bounding box center [379, 139] width 42 height 17
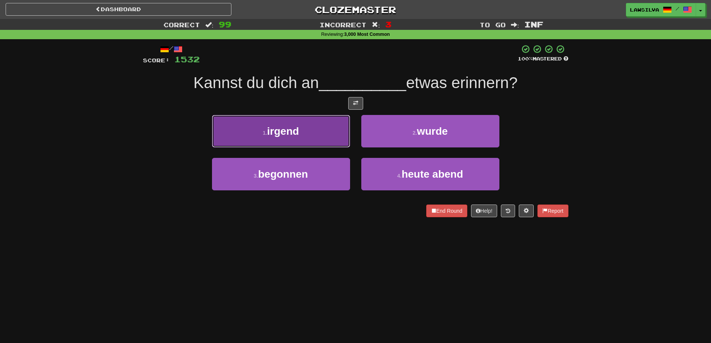
click at [298, 143] on button "1 . irgend" at bounding box center [281, 131] width 138 height 32
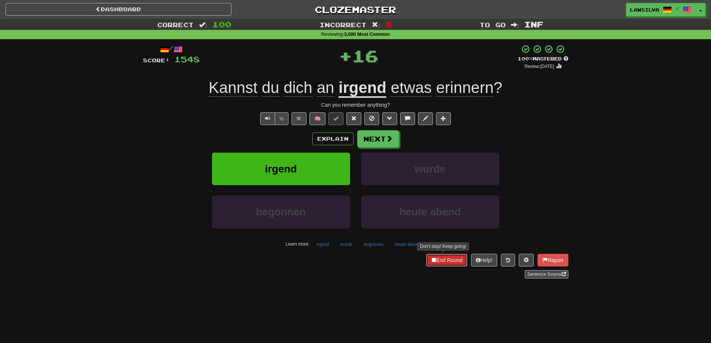
click at [447, 262] on button "End Round" at bounding box center [446, 260] width 41 height 13
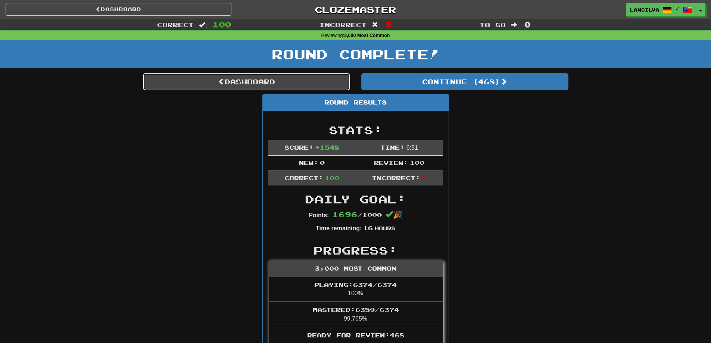
click at [279, 85] on link "Dashboard" at bounding box center [246, 81] width 207 height 17
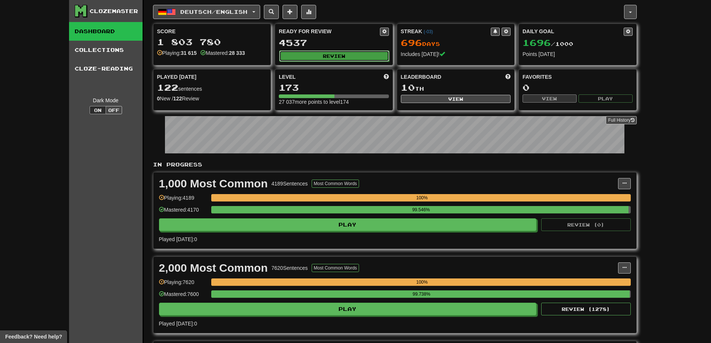
click at [367, 54] on button "Review" at bounding box center [334, 55] width 110 height 11
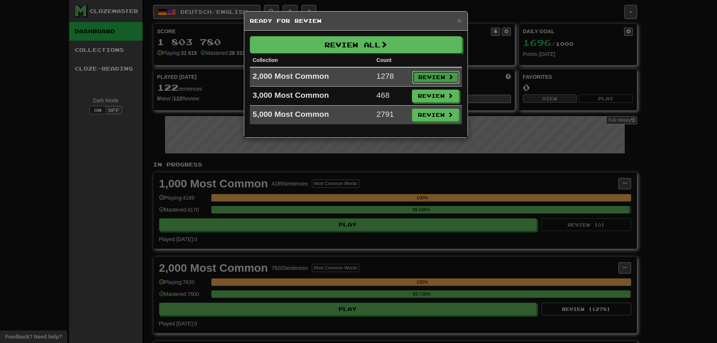
click at [447, 76] on button "Review" at bounding box center [435, 77] width 47 height 13
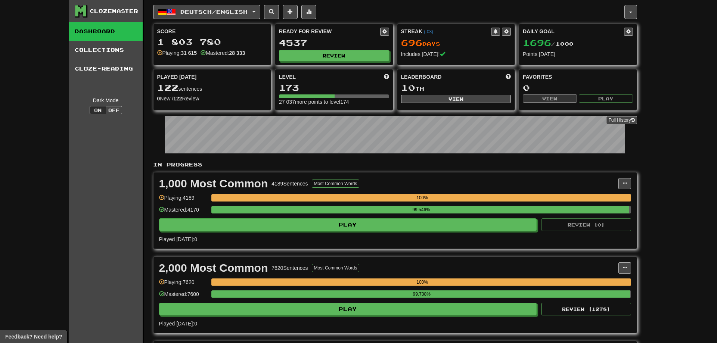
select select "********"
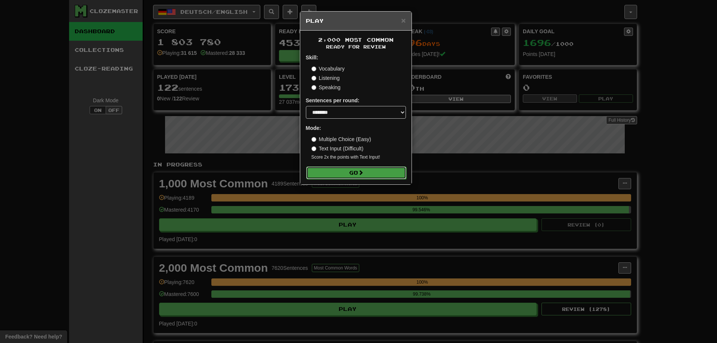
click at [373, 172] on button "Go" at bounding box center [356, 173] width 100 height 13
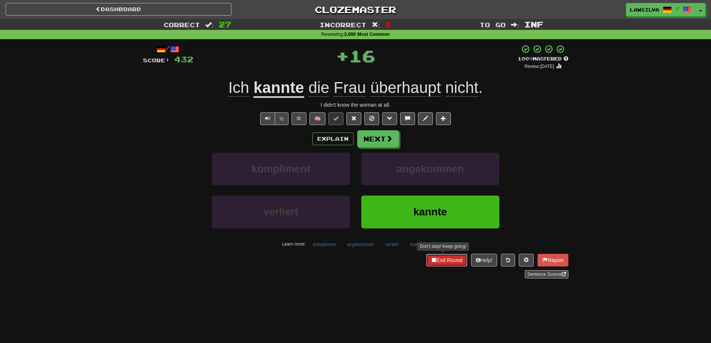
click at [435, 258] on button "End Round" at bounding box center [446, 260] width 41 height 13
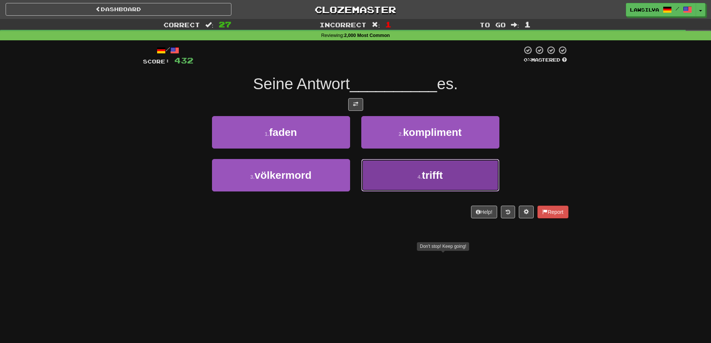
click at [394, 164] on button "4 . trifft" at bounding box center [430, 175] width 138 height 32
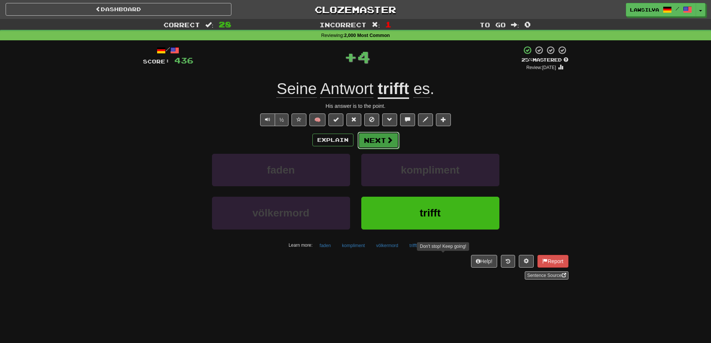
click at [370, 137] on button "Next" at bounding box center [379, 140] width 42 height 17
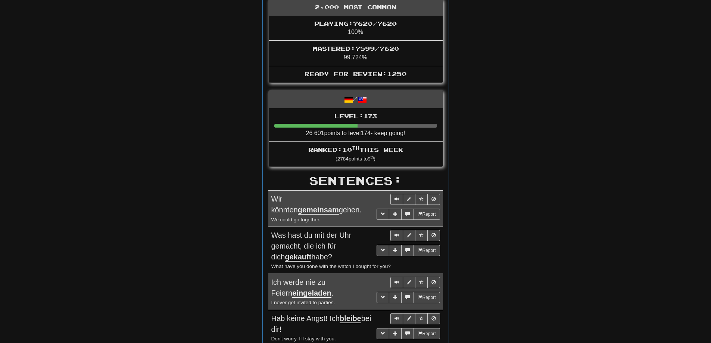
drag, startPoint x: 513, startPoint y: 135, endPoint x: 591, endPoint y: 336, distance: 215.8
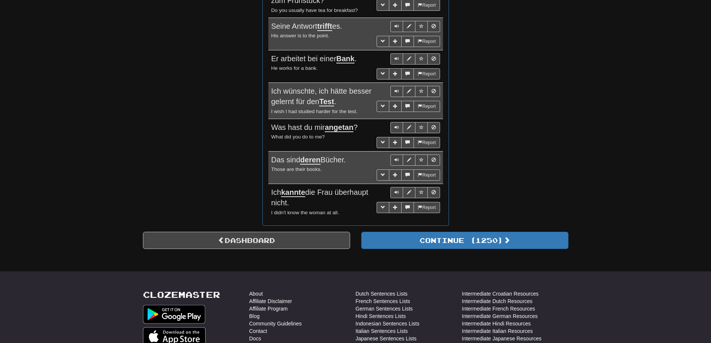
scroll to position [1287, 0]
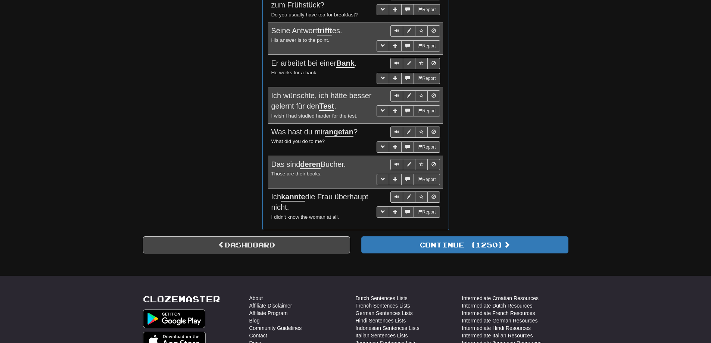
click at [314, 160] on u "deren" at bounding box center [310, 164] width 20 height 9
click at [383, 177] on span "More sentence controls" at bounding box center [383, 179] width 4 height 4
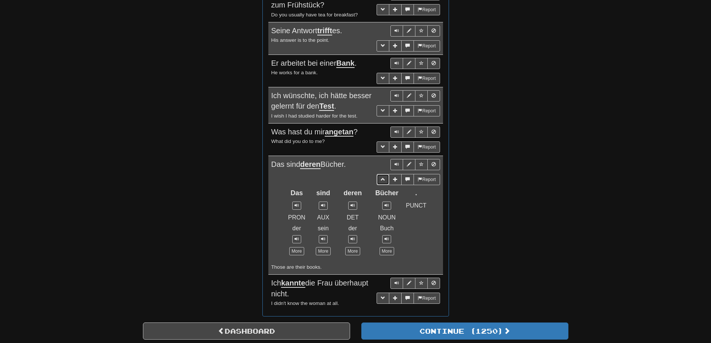
click at [384, 174] on button "More sentence controls" at bounding box center [383, 179] width 13 height 11
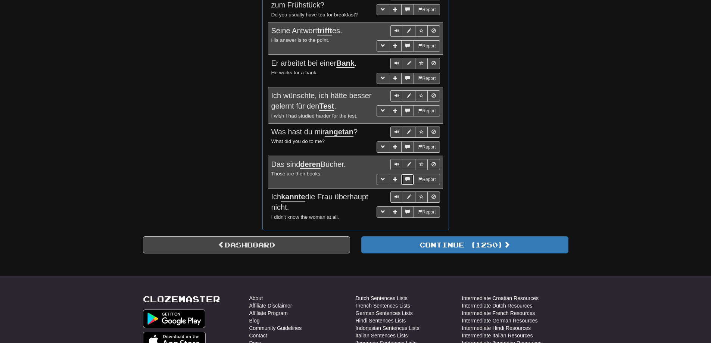
click at [404, 174] on button "More sentence controls" at bounding box center [407, 179] width 13 height 11
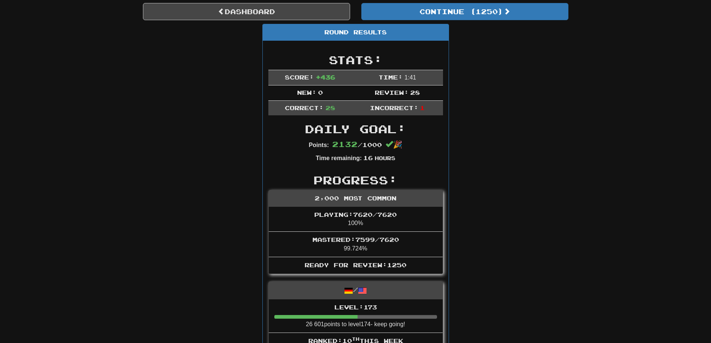
scroll to position [0, 0]
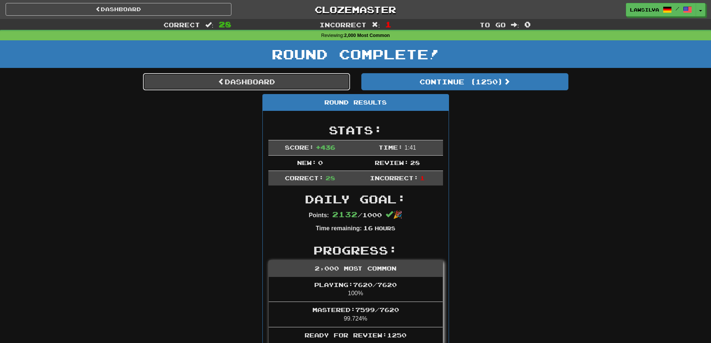
click at [210, 74] on link "Dashboard" at bounding box center [246, 81] width 207 height 17
